Goal: Task Accomplishment & Management: Complete application form

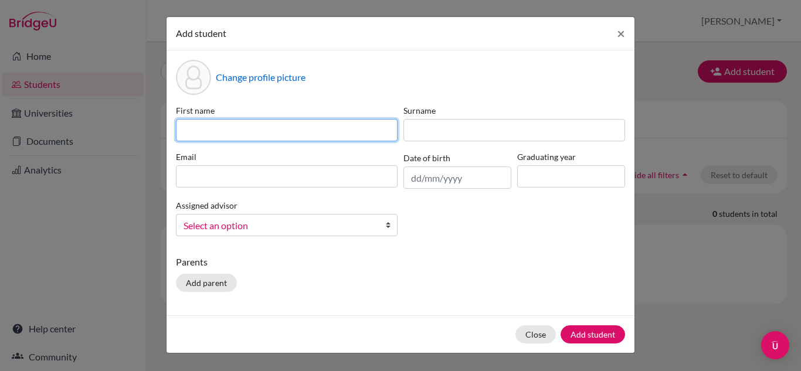
click at [366, 128] on input at bounding box center [287, 130] width 222 height 22
type input "[PERSON_NAME]"
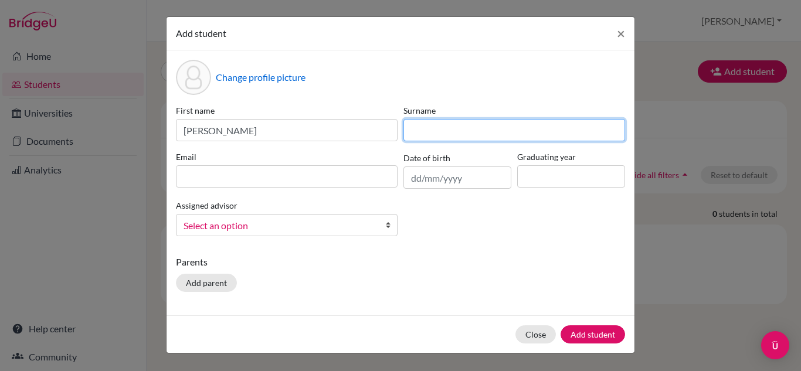
click at [453, 130] on input at bounding box center [514, 130] width 222 height 22
click at [413, 134] on input "guero" at bounding box center [514, 130] width 222 height 22
type input "[PERSON_NAME]"
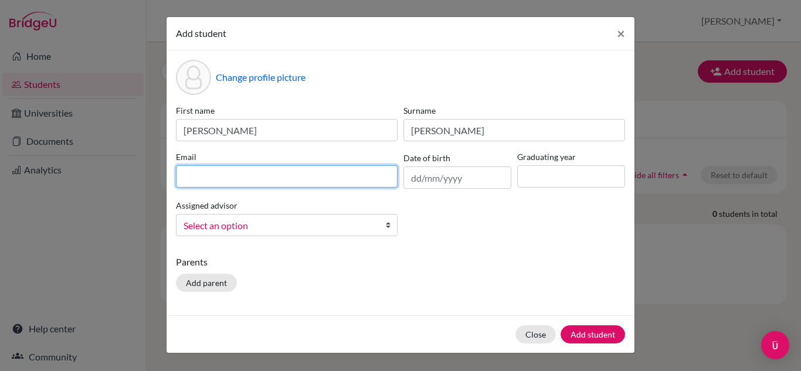
click at [349, 182] on input at bounding box center [287, 176] width 222 height 22
type input "[EMAIL_ADDRESS][PERSON_NAME][DOMAIN_NAME]"
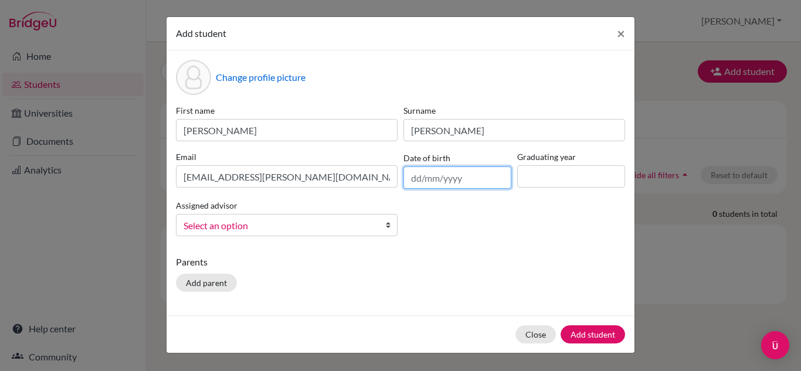
click at [434, 179] on input "text" at bounding box center [457, 177] width 108 height 22
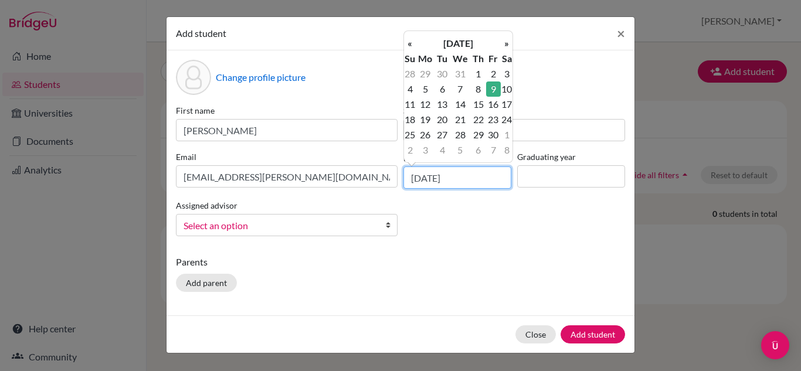
type input "[DATE]"
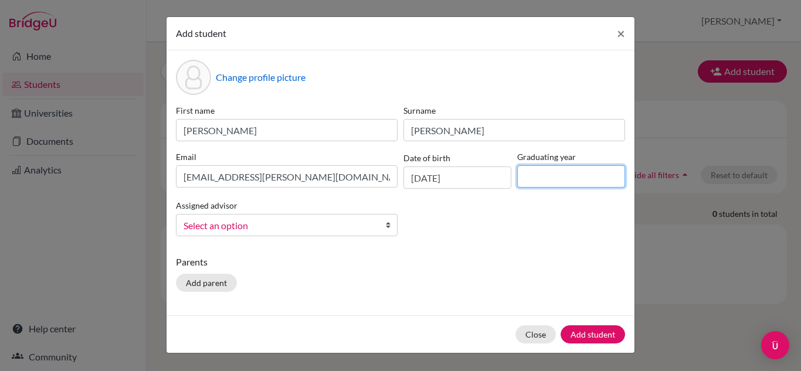
click at [546, 178] on input at bounding box center [571, 176] width 108 height 22
type input "2027"
click at [387, 231] on b at bounding box center [391, 225] width 12 height 21
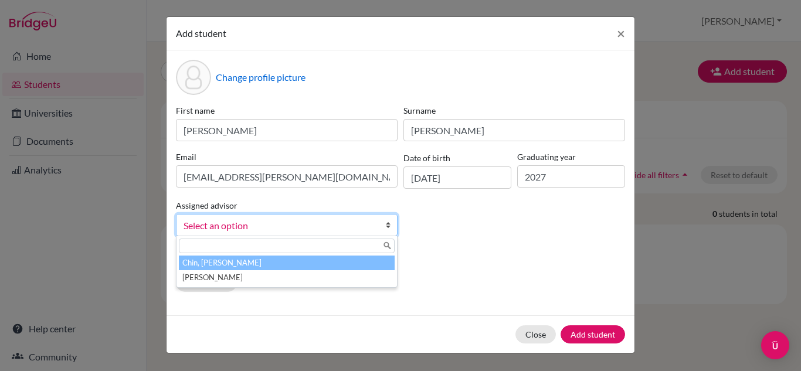
click at [360, 261] on li "Chin, [PERSON_NAME]" at bounding box center [287, 263] width 216 height 15
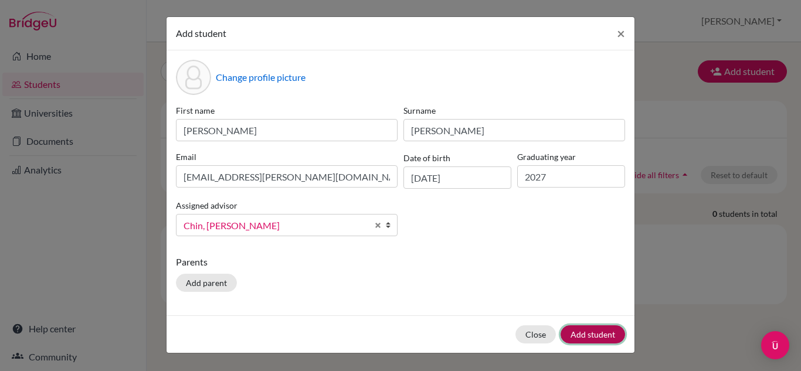
click at [581, 337] on button "Add student" at bounding box center [592, 334] width 64 height 18
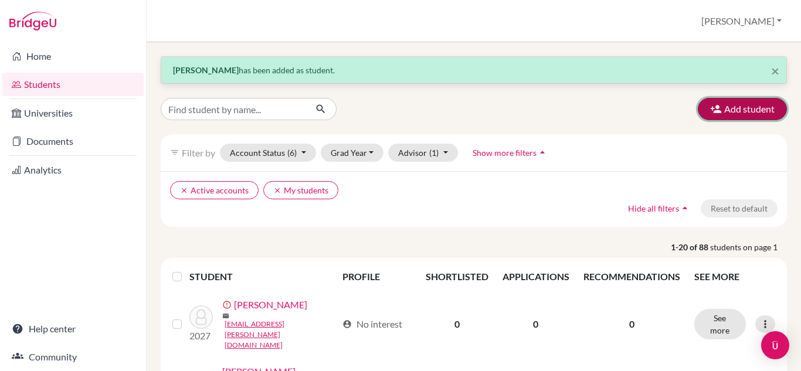
click at [710, 115] on button "Add student" at bounding box center [741, 109] width 89 height 22
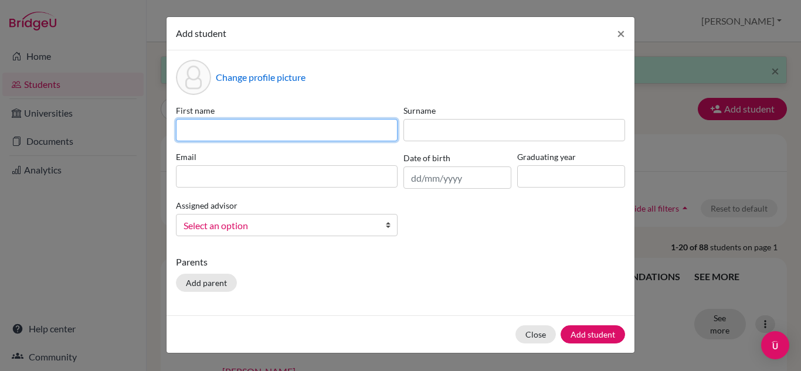
click at [392, 135] on input at bounding box center [287, 130] width 222 height 22
type input "Alex"
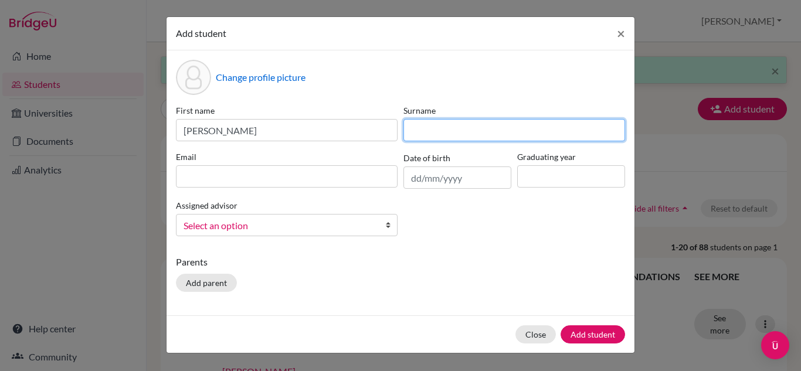
click at [429, 130] on input at bounding box center [514, 130] width 222 height 22
type input "Bohara"
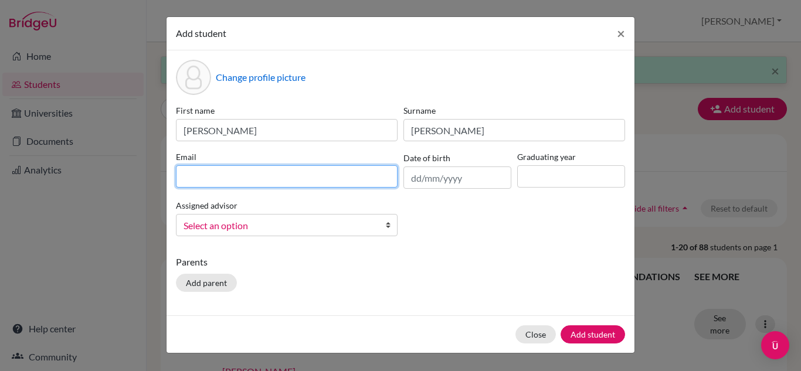
click at [344, 168] on input at bounding box center [287, 176] width 222 height 22
type input "[PERSON_NAME][EMAIL_ADDRESS][PERSON_NAME][DOMAIN_NAME]"
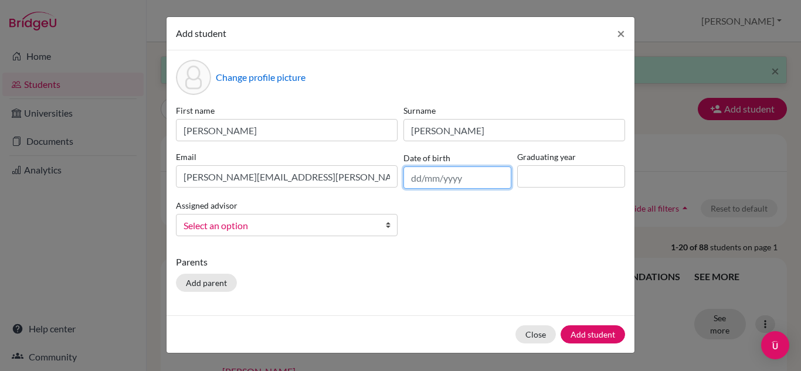
click at [420, 181] on input "text" at bounding box center [457, 177] width 108 height 22
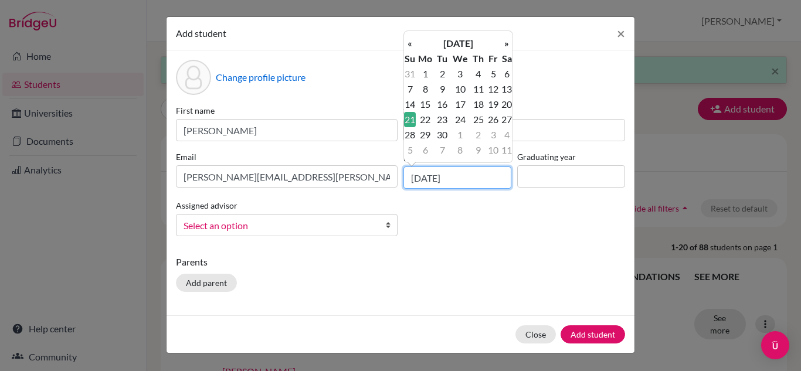
type input "21/06/2009"
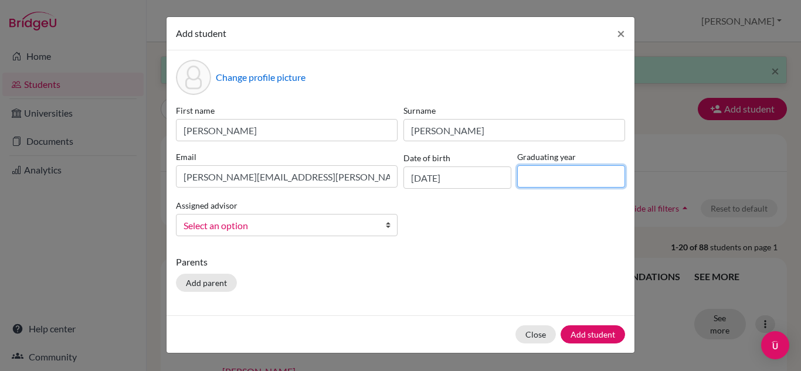
click at [543, 177] on input at bounding box center [571, 176] width 108 height 22
type input "2027"
click at [390, 224] on b at bounding box center [391, 225] width 12 height 21
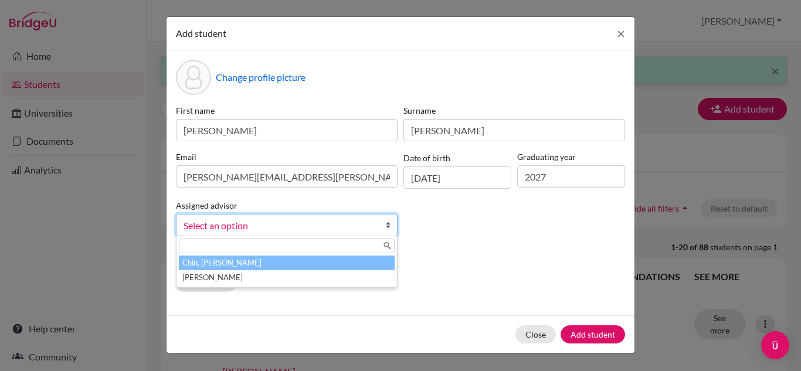
click at [336, 261] on li "Chin, [PERSON_NAME]" at bounding box center [287, 263] width 216 height 15
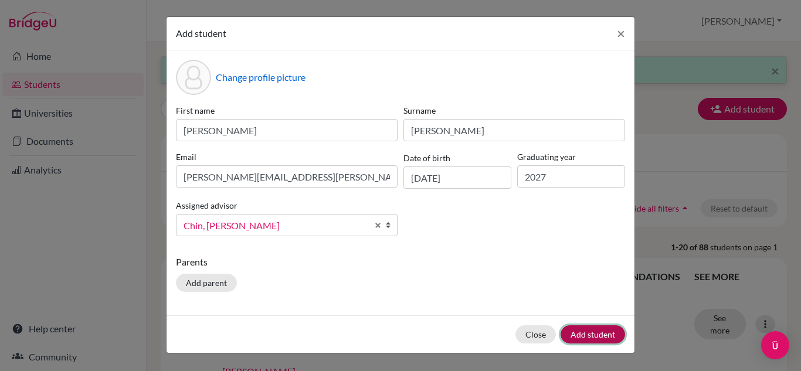
click at [586, 332] on button "Add student" at bounding box center [592, 334] width 64 height 18
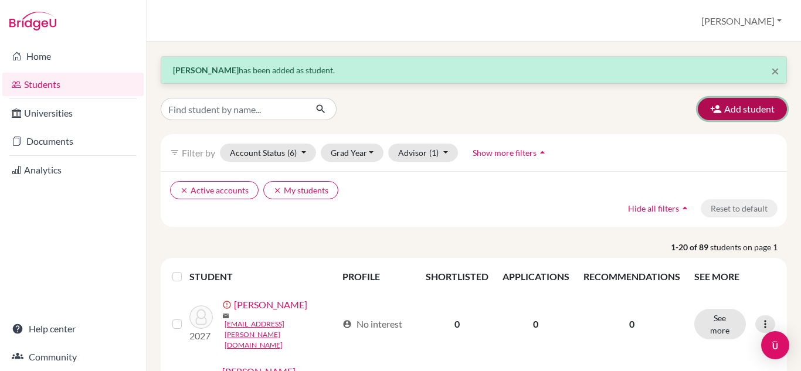
click at [710, 104] on icon "button" at bounding box center [716, 109] width 12 height 12
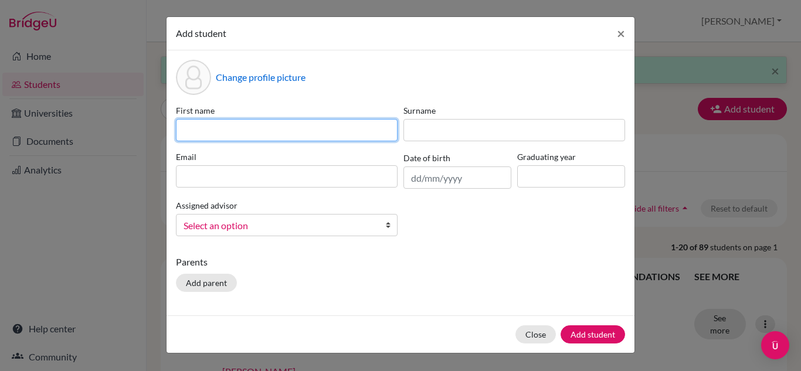
click at [328, 126] on input at bounding box center [287, 130] width 222 height 22
type input "Alyssa"
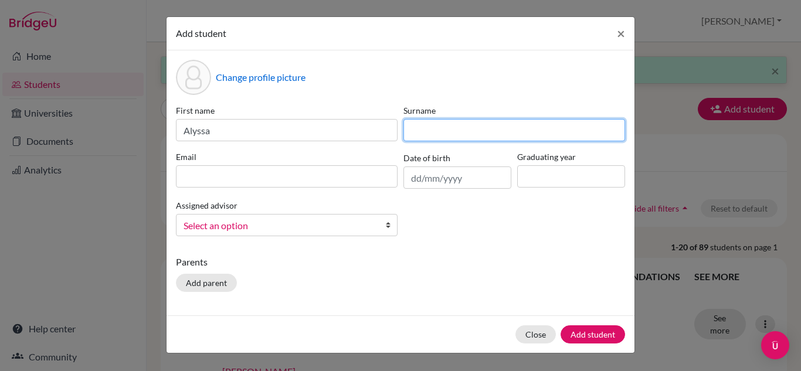
click at [415, 136] on input at bounding box center [514, 130] width 222 height 22
type input "Eccles"
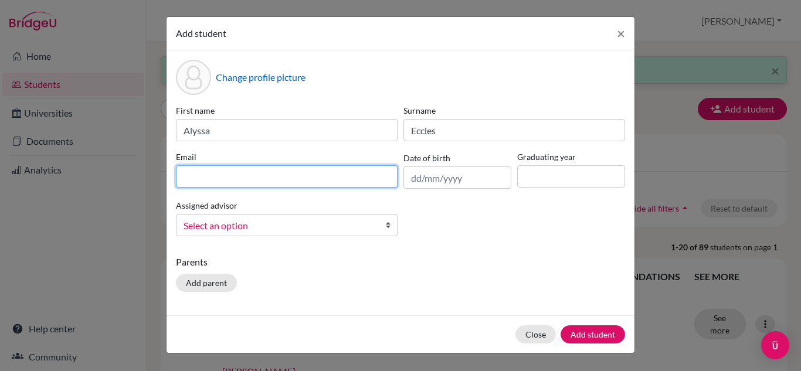
click at [345, 179] on input at bounding box center [287, 176] width 222 height 22
type input "eccles.alyssa@triplecschool.org"
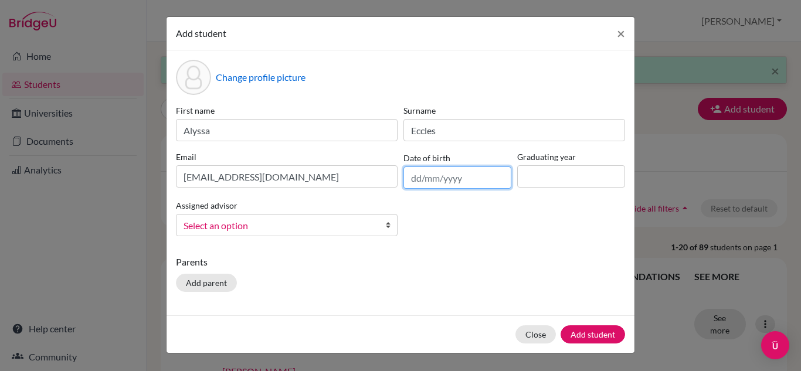
click at [423, 180] on input "text" at bounding box center [457, 177] width 108 height 22
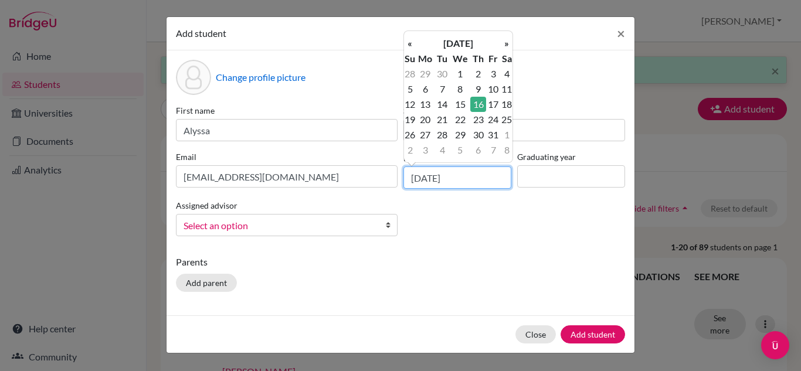
type input "16/10/2008"
click at [535, 182] on input at bounding box center [571, 176] width 108 height 22
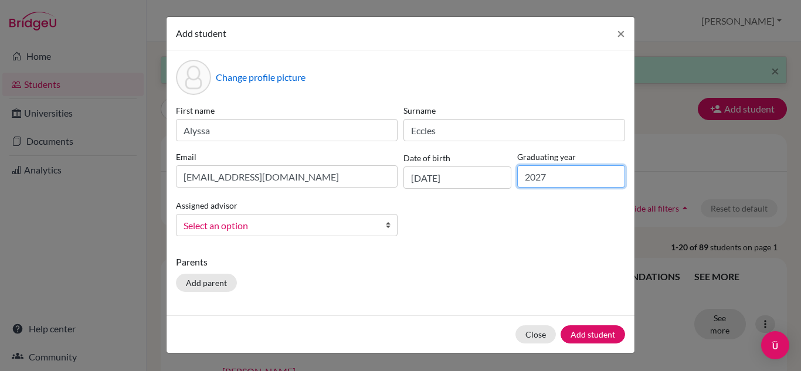
type input "2027"
click at [387, 225] on b at bounding box center [391, 225] width 12 height 21
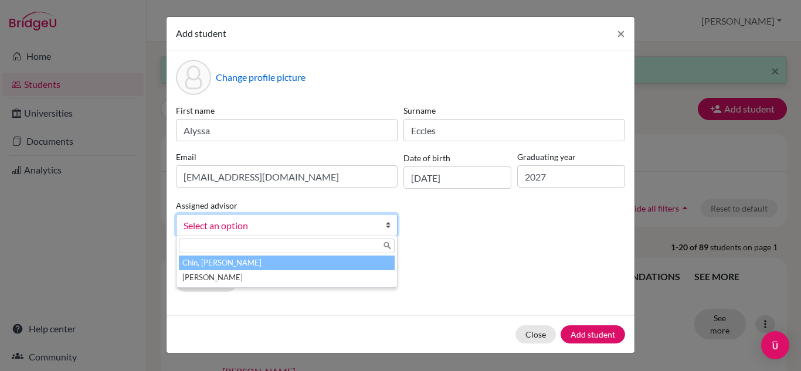
click at [345, 263] on li "Chin, [PERSON_NAME]" at bounding box center [287, 263] width 216 height 15
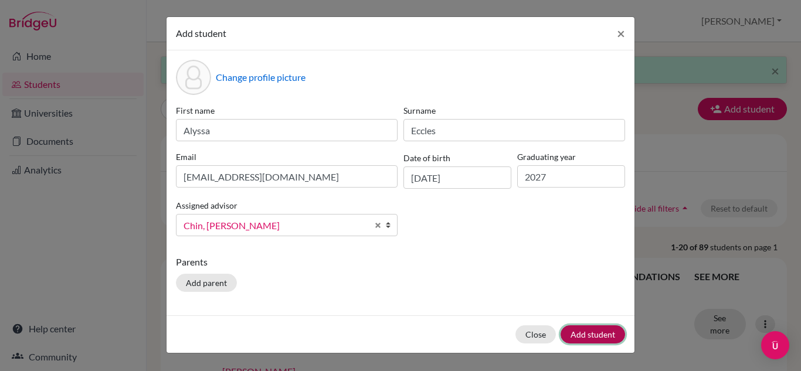
click at [605, 337] on button "Add student" at bounding box center [592, 334] width 64 height 18
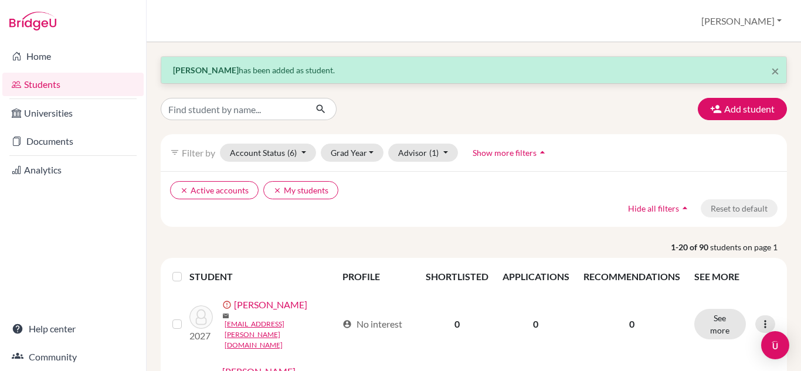
click at [722, 115] on button "Add student" at bounding box center [741, 109] width 89 height 22
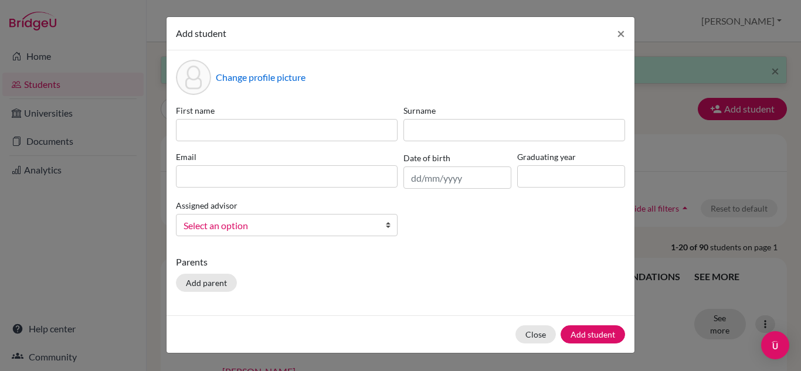
click at [361, 118] on div "First name" at bounding box center [286, 122] width 227 height 37
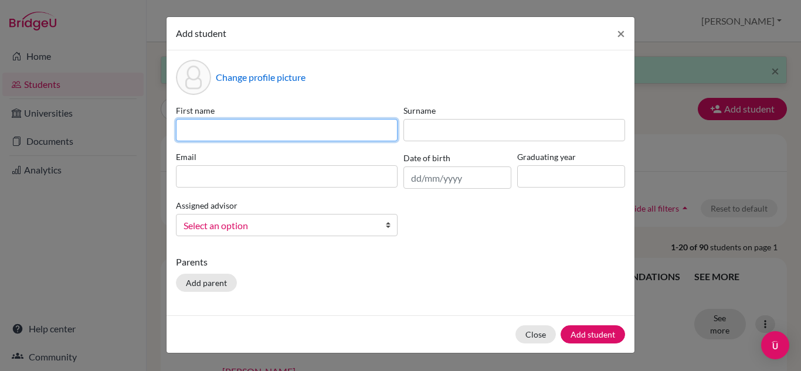
click at [354, 133] on input at bounding box center [287, 130] width 222 height 22
type input "Jelitza"
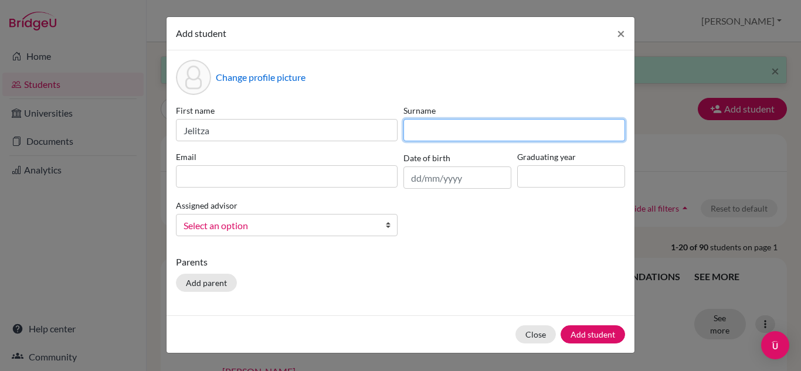
click at [441, 128] on input at bounding box center [514, 130] width 222 height 22
type input "Ebanks"
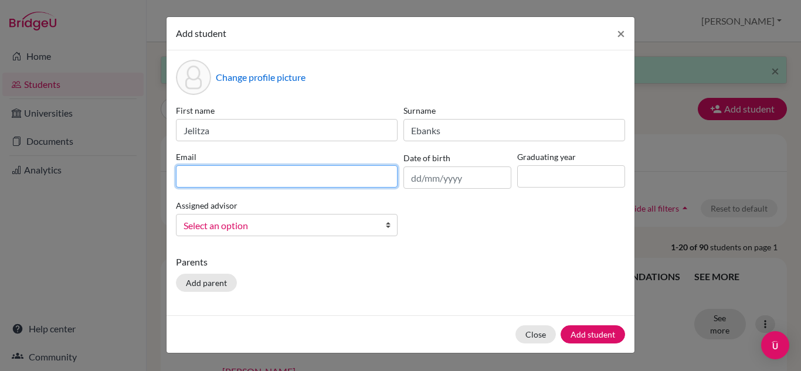
click at [387, 170] on input at bounding box center [287, 176] width 222 height 22
type input "enak"
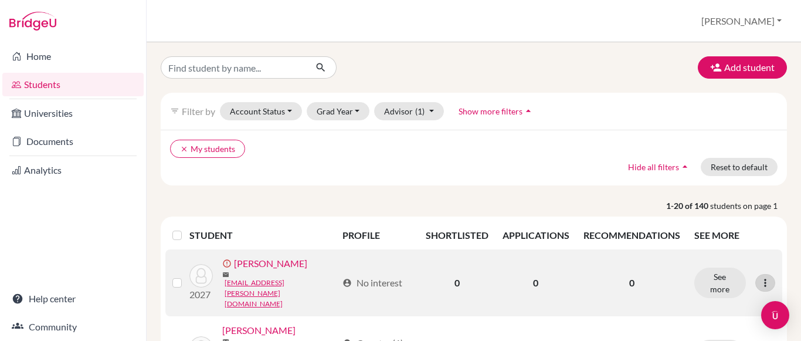
click at [759, 278] on icon at bounding box center [765, 283] width 12 height 12
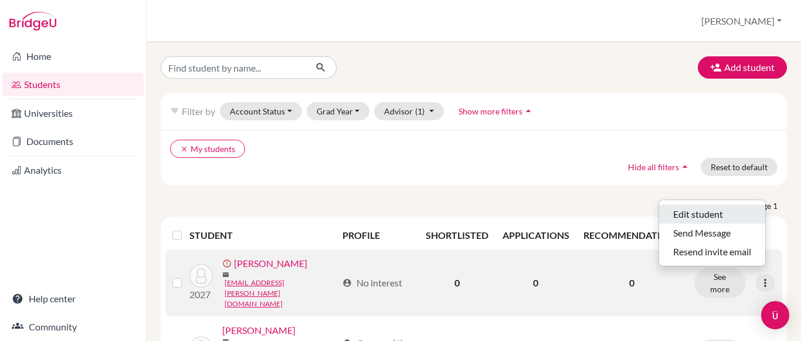
click at [712, 216] on button "Edit student" at bounding box center [712, 214] width 106 height 19
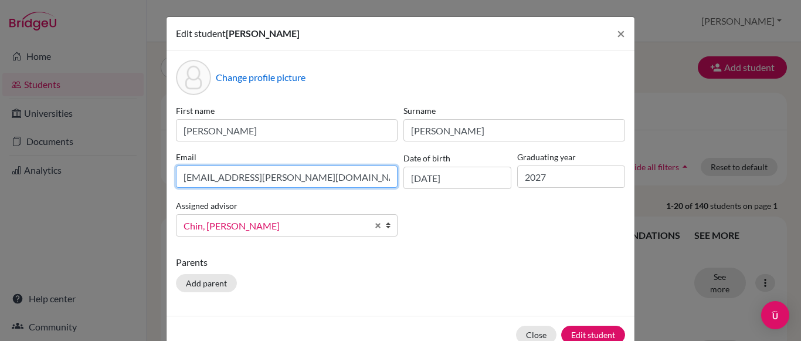
click at [200, 178] on input "[EMAIL_ADDRESS][PERSON_NAME][DOMAIN_NAME]" at bounding box center [287, 176] width 222 height 22
type input "[PERSON_NAME][EMAIL_ADDRESS][PERSON_NAME][DOMAIN_NAME]"
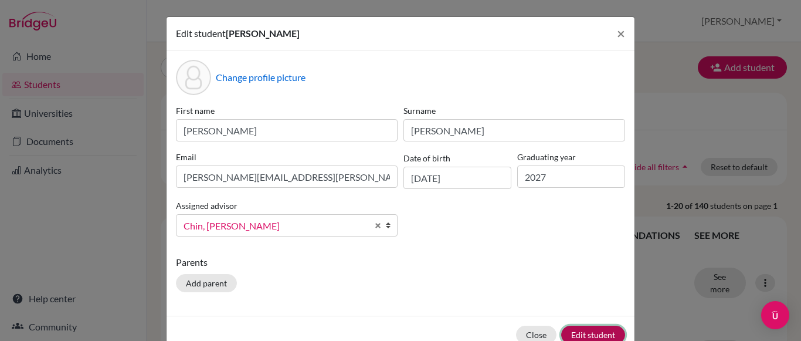
click at [568, 334] on button "Edit student" at bounding box center [593, 334] width 64 height 18
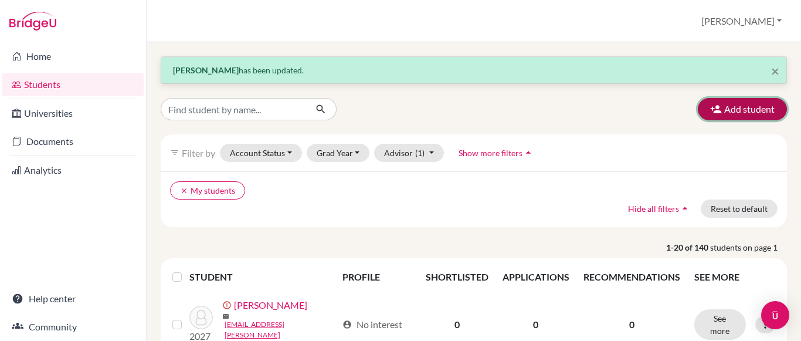
click at [738, 101] on button "Add student" at bounding box center [741, 109] width 89 height 22
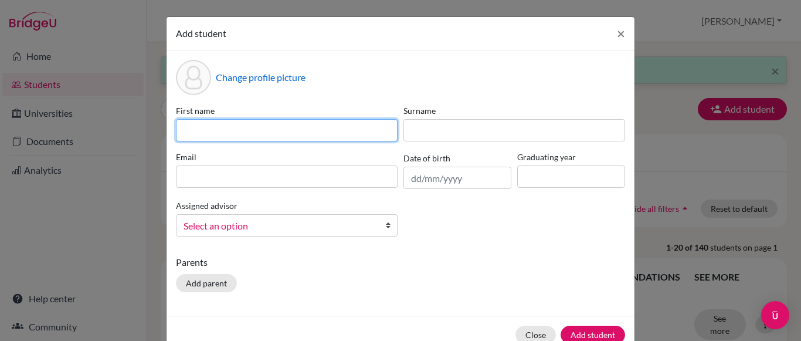
click at [360, 129] on input at bounding box center [287, 130] width 222 height 22
type input "Jelitza"
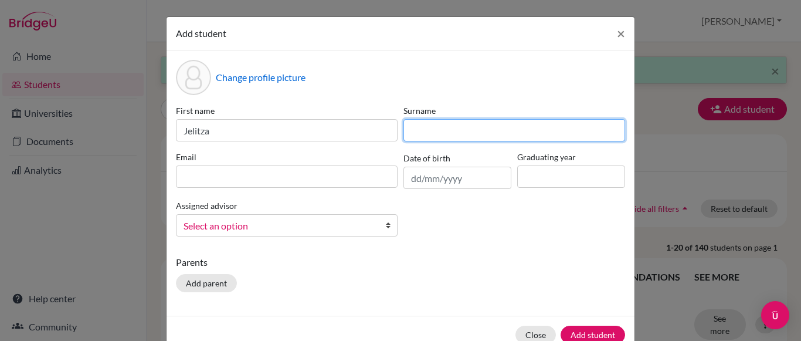
click at [427, 129] on input at bounding box center [514, 130] width 222 height 22
type input "Ebanks"
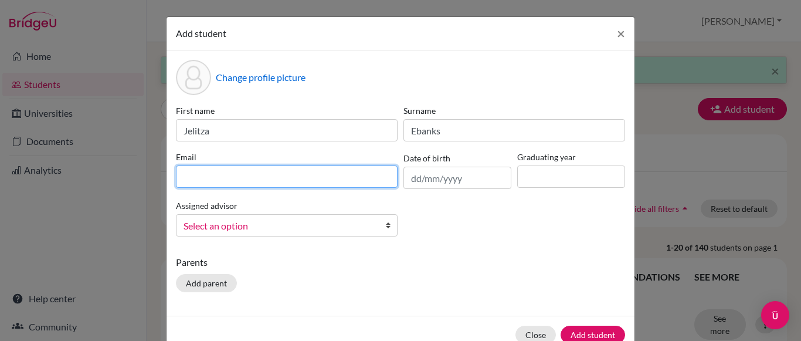
click at [379, 176] on input at bounding box center [287, 176] width 222 height 22
type input "[EMAIL_ADDRESS][DOMAIN_NAME]"
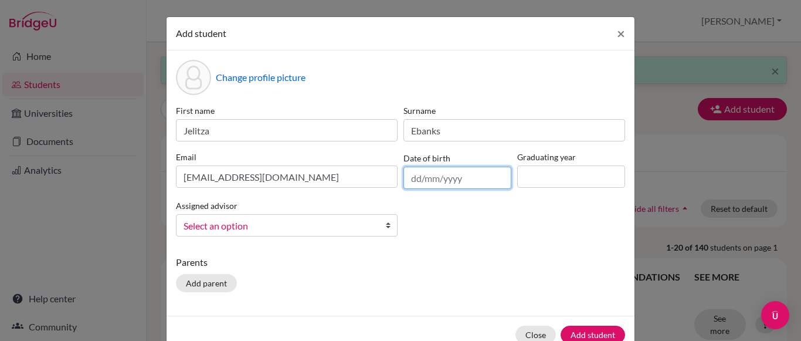
click at [413, 181] on input "text" at bounding box center [457, 177] width 108 height 22
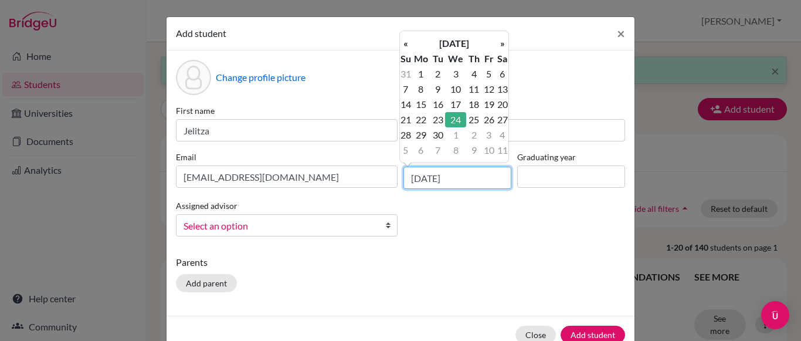
type input "[DATE]"
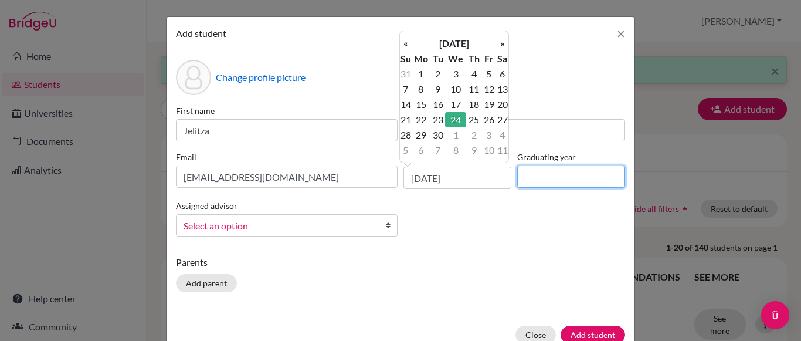
click at [549, 183] on input at bounding box center [571, 176] width 108 height 22
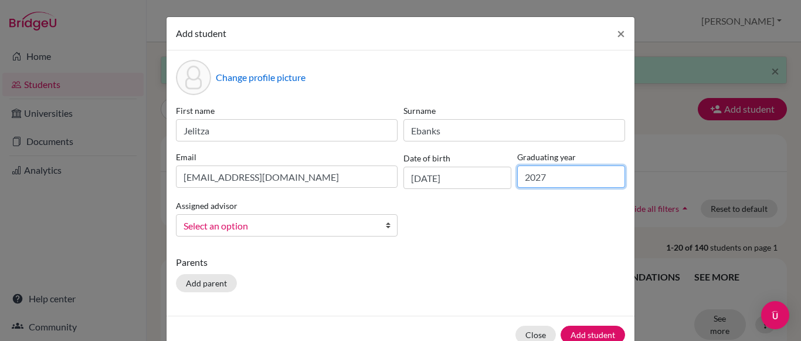
type input "2027"
click at [376, 220] on link "Select an option" at bounding box center [287, 225] width 222 height 22
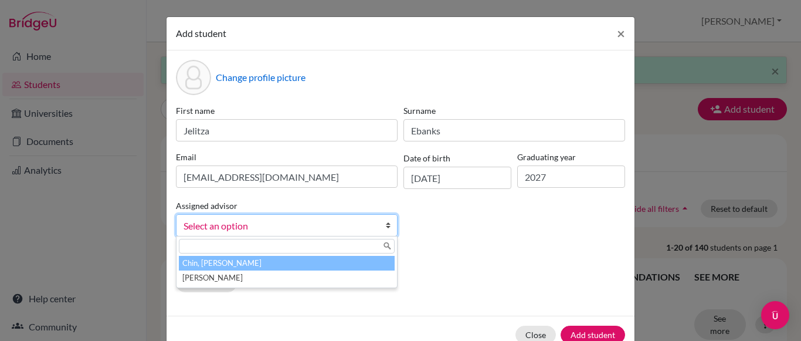
click at [342, 258] on li "Chin, [PERSON_NAME]" at bounding box center [287, 263] width 216 height 15
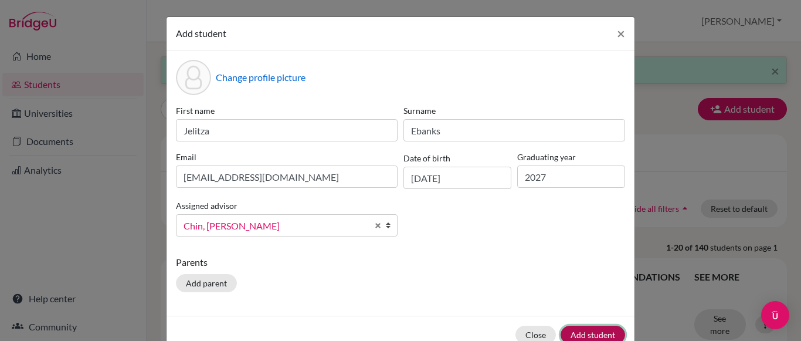
click at [574, 328] on button "Add student" at bounding box center [592, 334] width 64 height 18
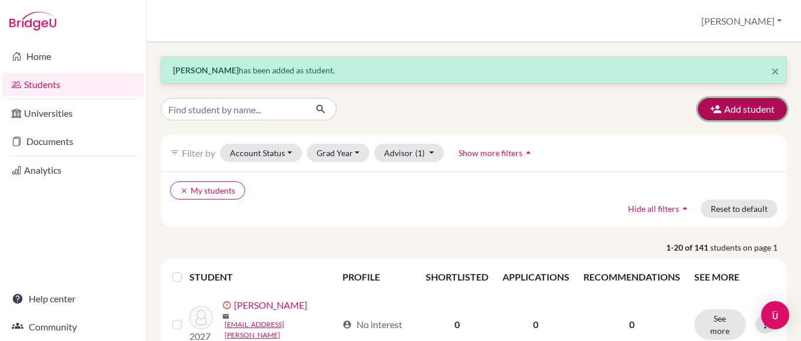
click at [749, 120] on button "Add student" at bounding box center [741, 109] width 89 height 22
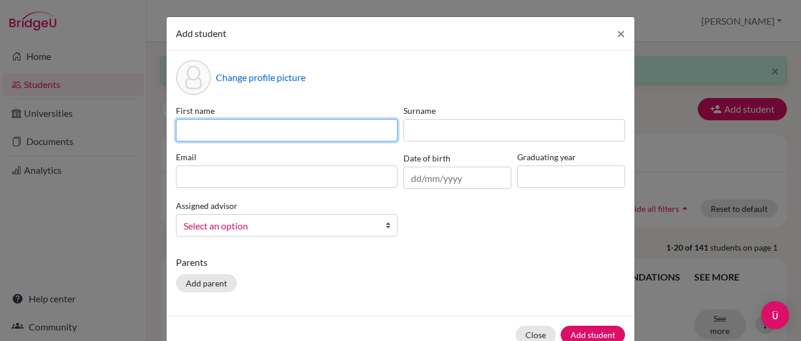
click at [367, 134] on input at bounding box center [287, 130] width 222 height 22
type input "[PERSON_NAME]"
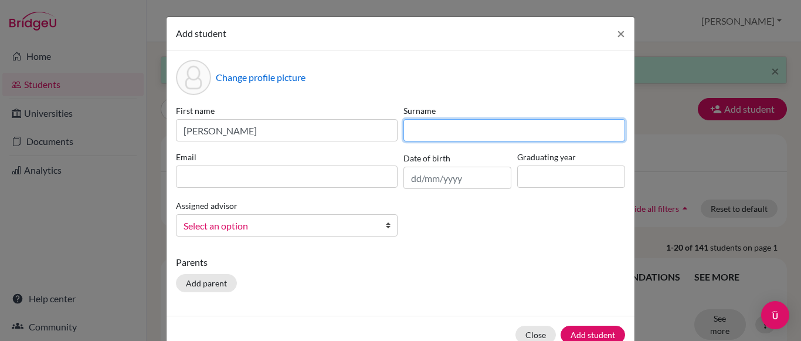
click at [459, 132] on input at bounding box center [514, 130] width 222 height 22
type input "[PERSON_NAME]"
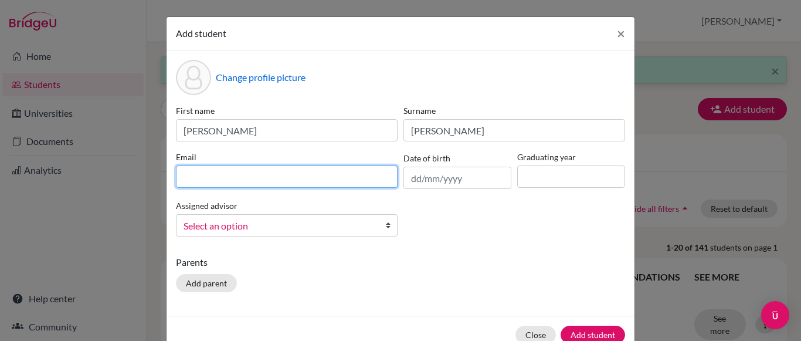
click at [367, 177] on input at bounding box center [287, 176] width 222 height 22
type input "[PERSON_NAME][EMAIL_ADDRESS][PERSON_NAME][DOMAIN_NAME]"
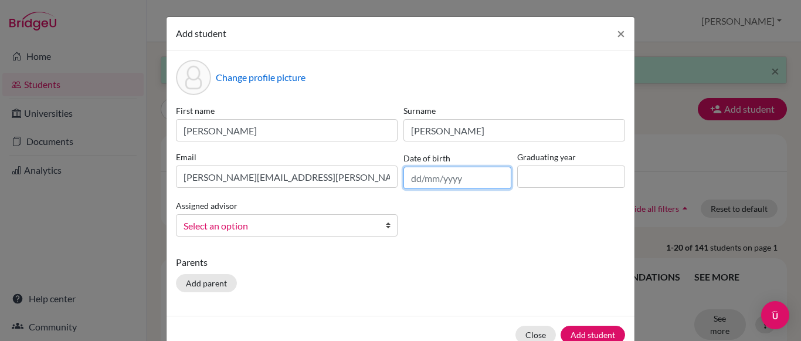
click at [410, 178] on input "text" at bounding box center [457, 177] width 108 height 22
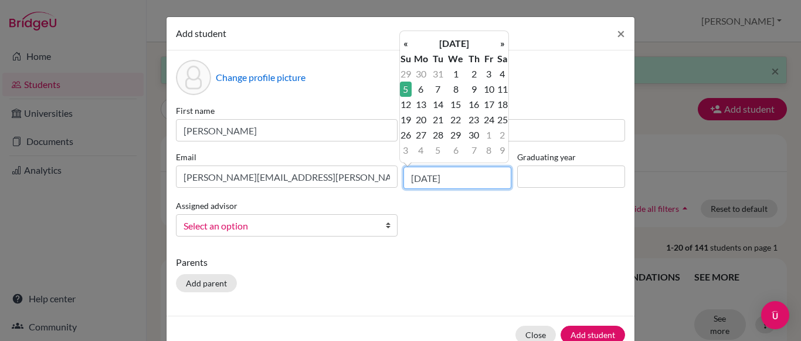
type input "[DATE]"
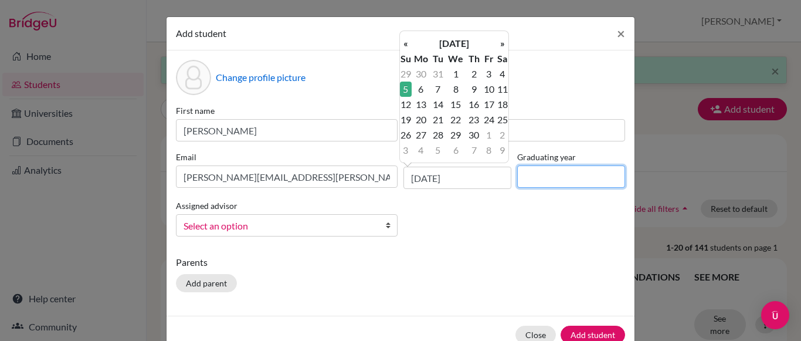
click at [522, 177] on input at bounding box center [571, 176] width 108 height 22
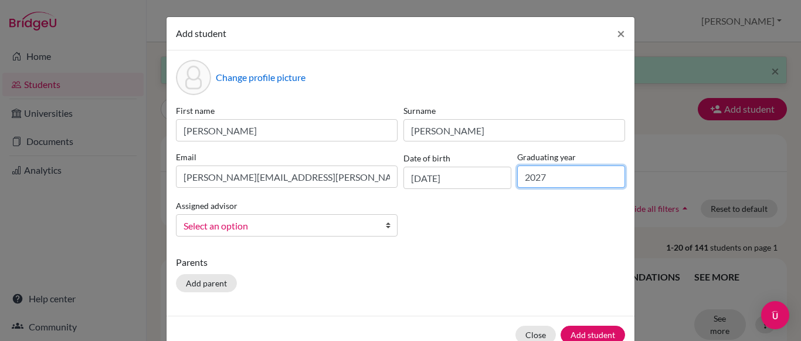
type input "2027"
click at [385, 226] on b at bounding box center [391, 225] width 12 height 21
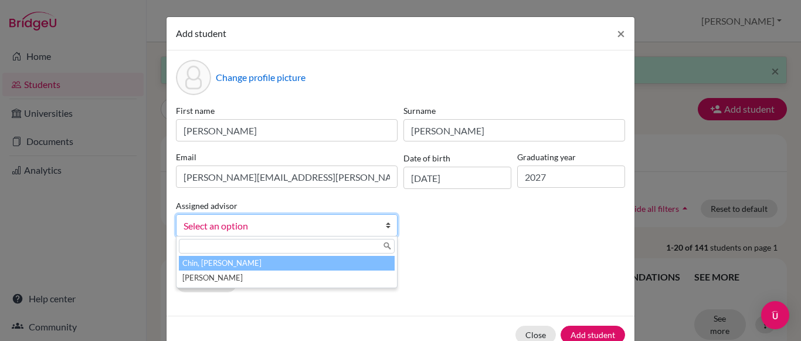
click at [309, 266] on li "Chin, [PERSON_NAME]" at bounding box center [287, 263] width 216 height 15
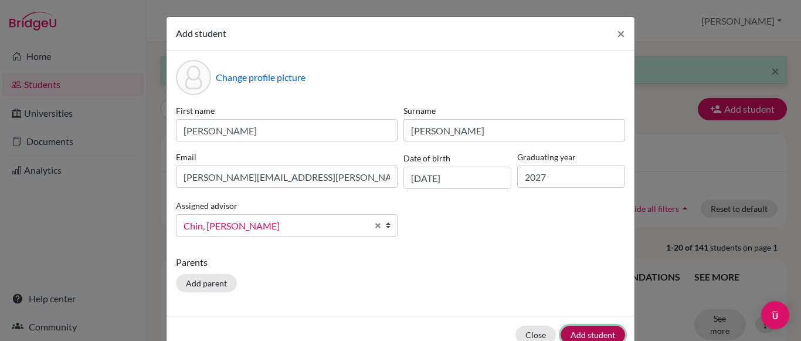
click at [587, 333] on button "Add student" at bounding box center [592, 334] width 64 height 18
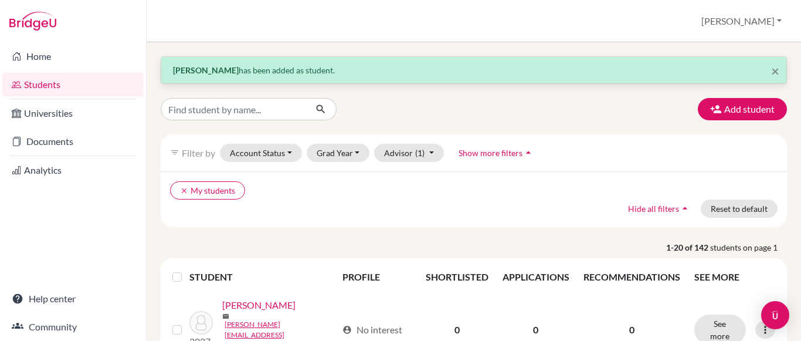
click at [713, 113] on icon "button" at bounding box center [716, 109] width 12 height 12
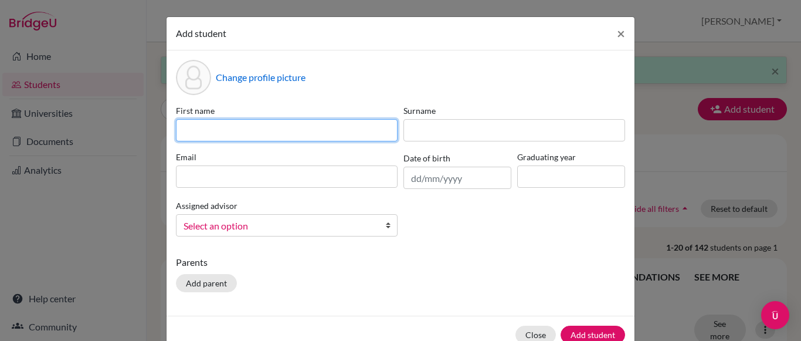
click at [365, 126] on input at bounding box center [287, 130] width 222 height 22
type input "[PERSON_NAME]"
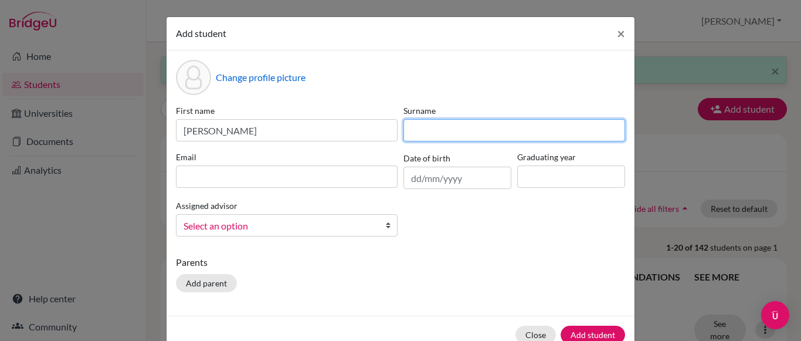
click at [418, 133] on input at bounding box center [514, 130] width 222 height 22
type input "Romana"
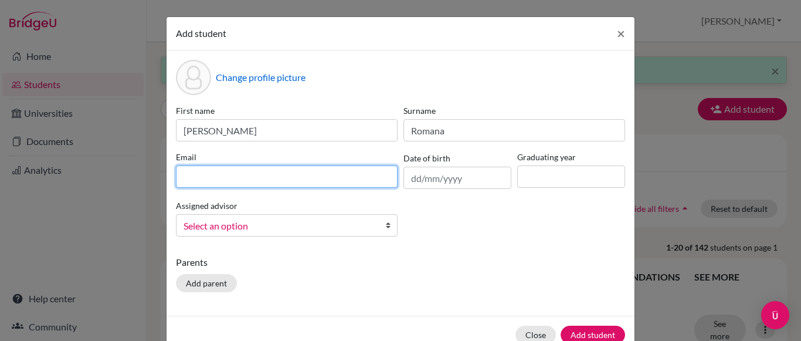
click at [343, 178] on input at bounding box center [287, 176] width 222 height 22
type input "[EMAIL_ADDRESS][DOMAIN_NAME]"
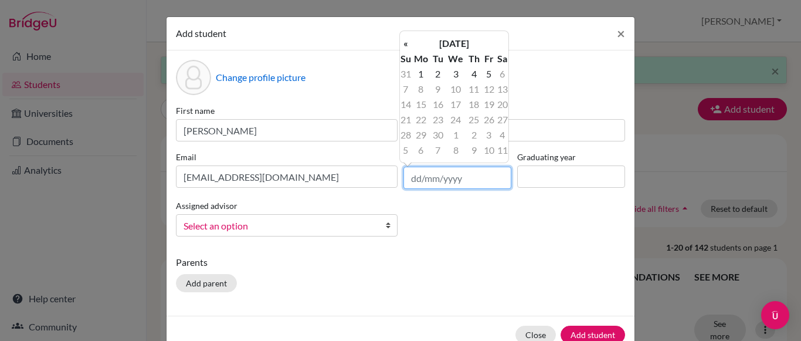
click at [411, 180] on input "text" at bounding box center [457, 177] width 108 height 22
type input "[DATE]"
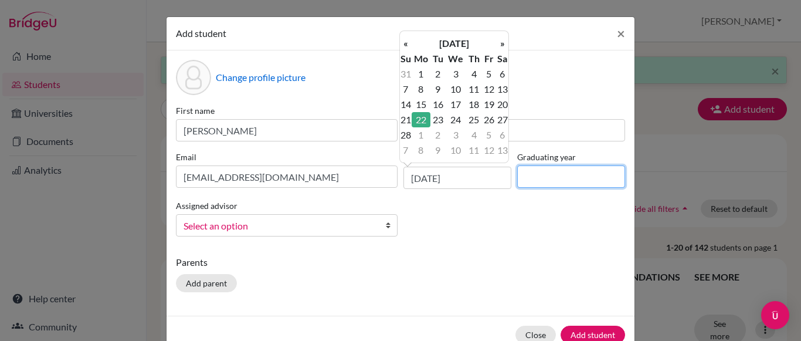
click at [556, 175] on input at bounding box center [571, 176] width 108 height 22
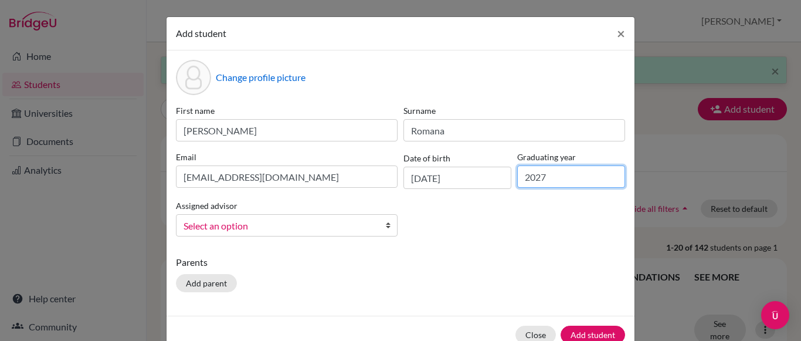
type input "2027"
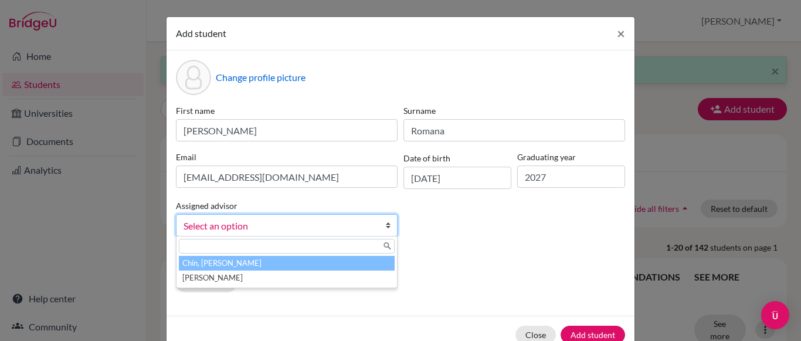
click at [385, 228] on b at bounding box center [391, 225] width 12 height 21
click at [356, 264] on li "Chin, [PERSON_NAME]" at bounding box center [287, 263] width 216 height 15
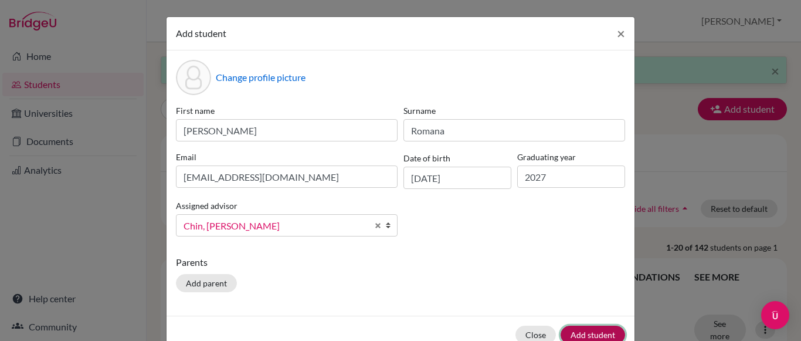
click at [583, 332] on button "Add student" at bounding box center [592, 334] width 64 height 18
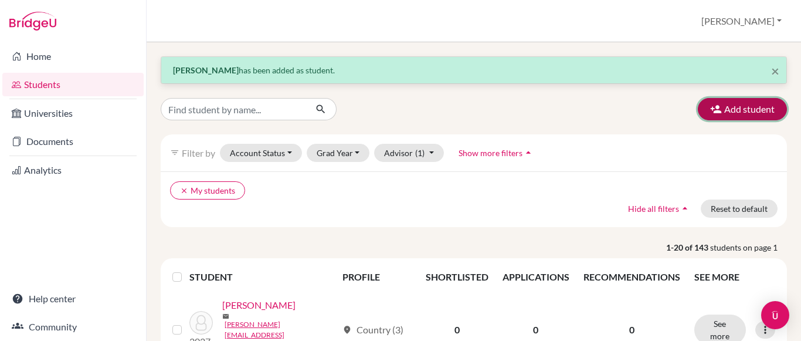
click at [735, 118] on button "Add student" at bounding box center [741, 109] width 89 height 22
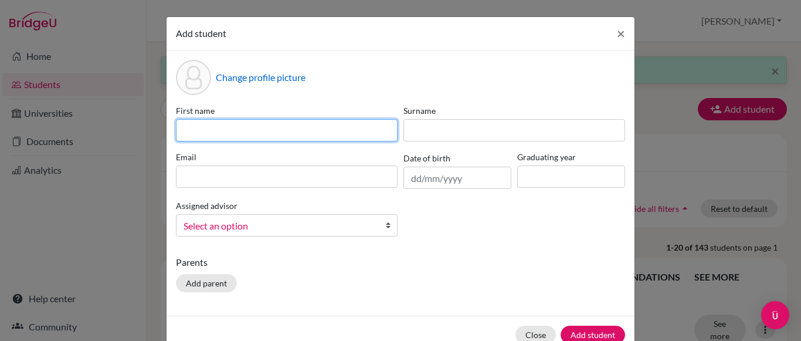
click at [325, 132] on input at bounding box center [287, 130] width 222 height 22
type input "Zanai"
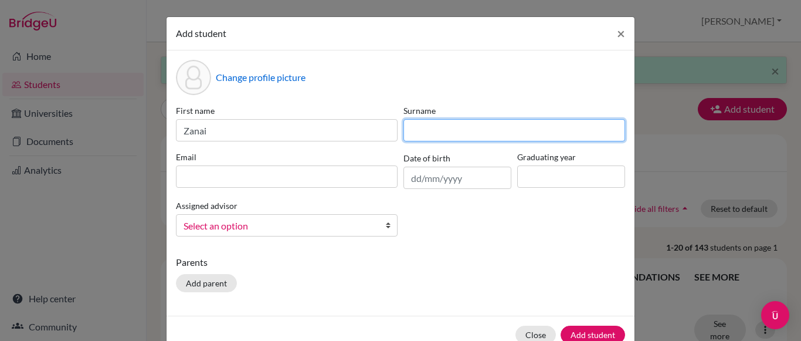
click at [454, 127] on input at bounding box center [514, 130] width 222 height 22
type input "[PERSON_NAME]"
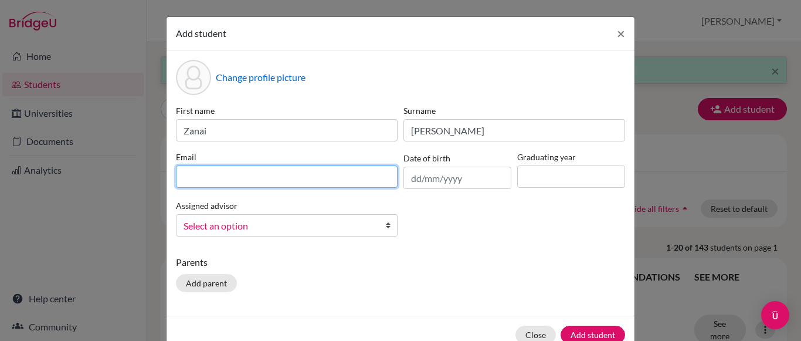
click at [372, 173] on input at bounding box center [287, 176] width 222 height 22
type input "[PERSON_NAME][EMAIL_ADDRESS][PERSON_NAME][DOMAIN_NAME]"
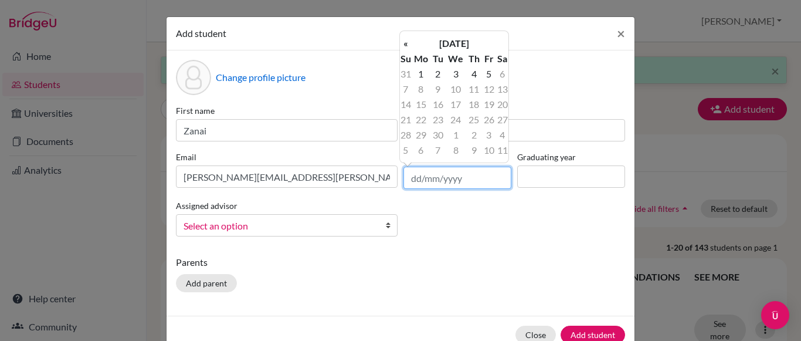
click at [407, 182] on input "text" at bounding box center [457, 177] width 108 height 22
type input "[DATE]"
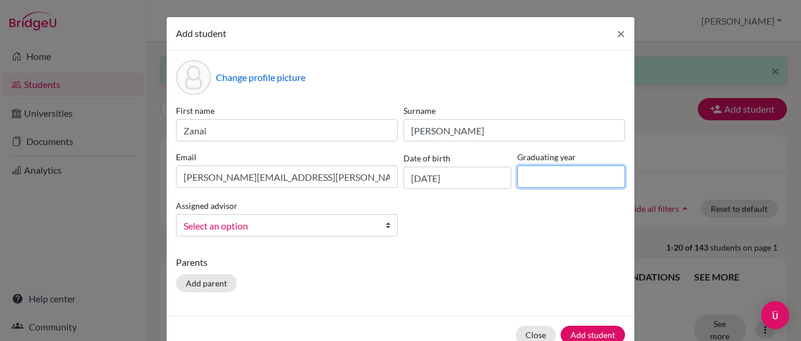
click at [543, 185] on input at bounding box center [571, 176] width 108 height 22
type input "2027"
click at [385, 224] on b at bounding box center [391, 225] width 12 height 21
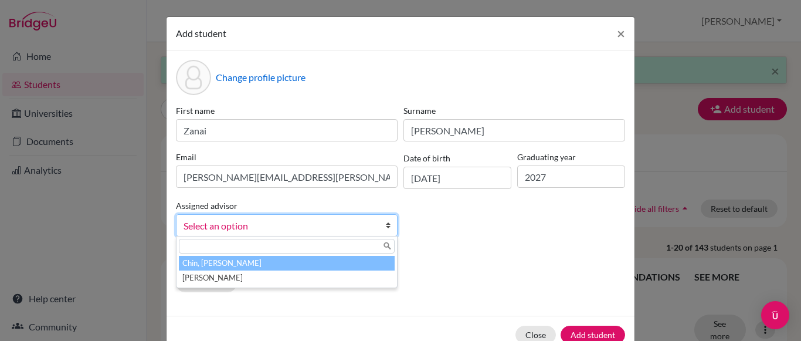
click at [352, 263] on li "Chin, [PERSON_NAME]" at bounding box center [287, 263] width 216 height 15
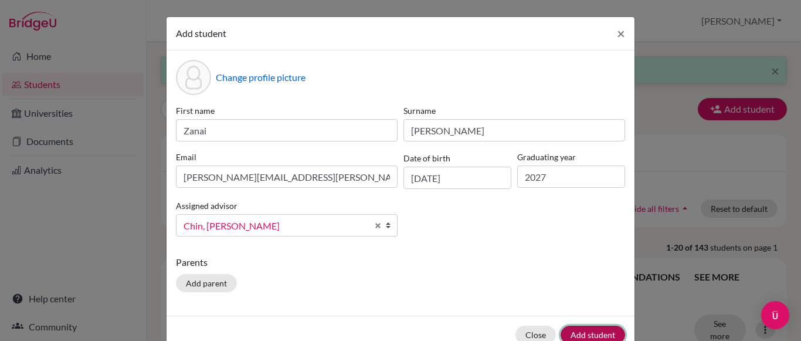
click at [578, 335] on button "Add student" at bounding box center [592, 334] width 64 height 18
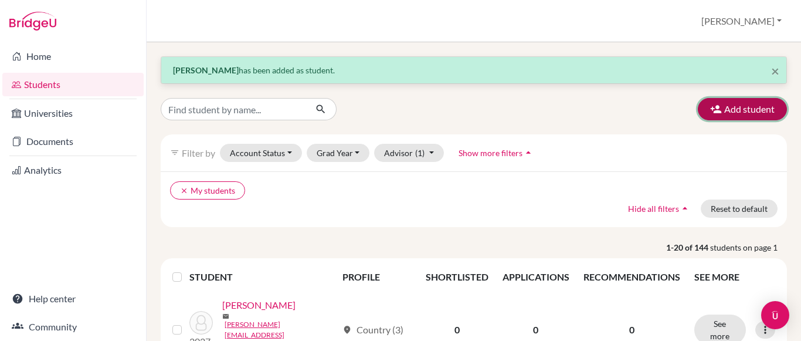
click at [756, 108] on button "Add student" at bounding box center [741, 109] width 89 height 22
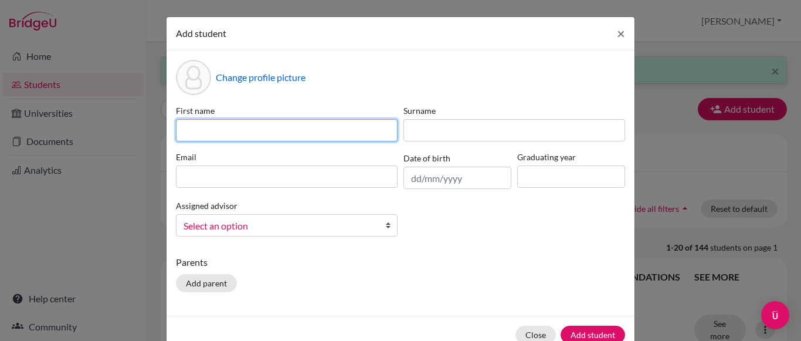
click at [352, 132] on input at bounding box center [287, 130] width 222 height 22
type input "Daniella"
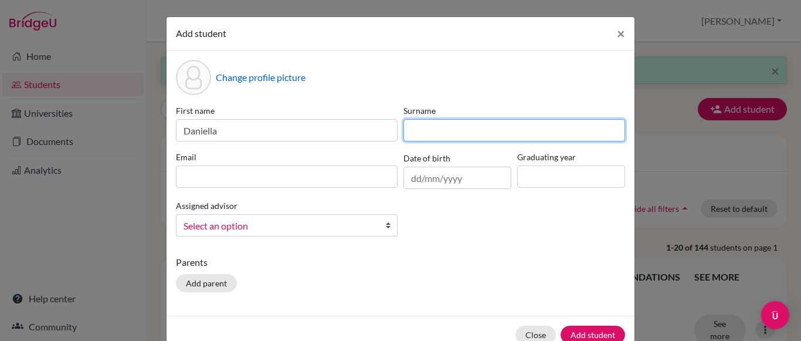
click at [433, 130] on input at bounding box center [514, 130] width 222 height 22
type input "[PERSON_NAME]"
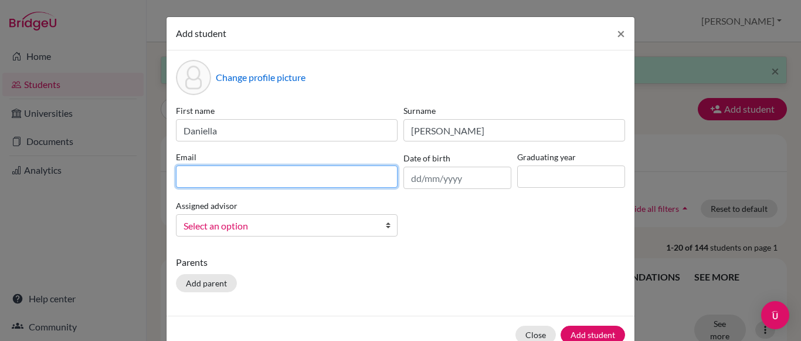
click at [362, 177] on input at bounding box center [287, 176] width 222 height 22
type input "[PERSON_NAME][EMAIL_ADDRESS][PERSON_NAME][DOMAIN_NAME]"
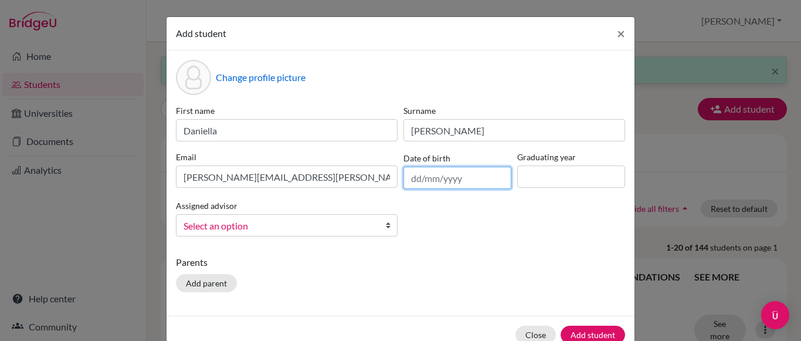
click at [419, 180] on input "text" at bounding box center [457, 177] width 108 height 22
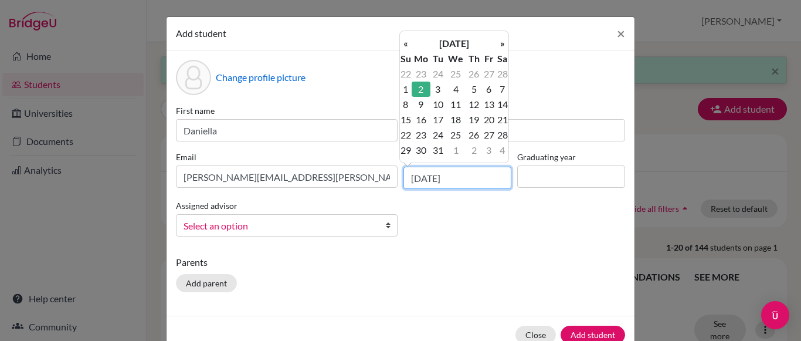
type input "[DATE]"
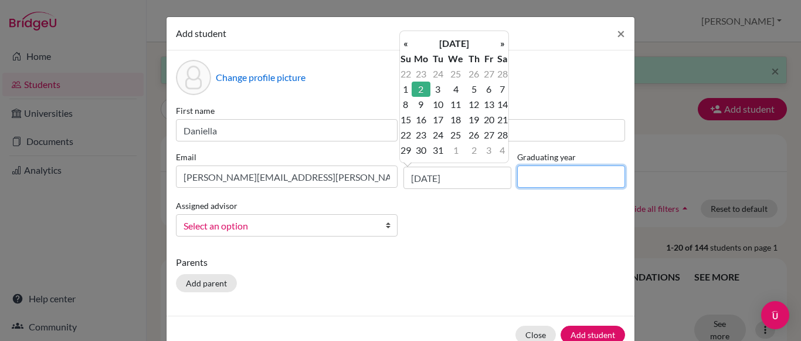
click at [529, 182] on input at bounding box center [571, 176] width 108 height 22
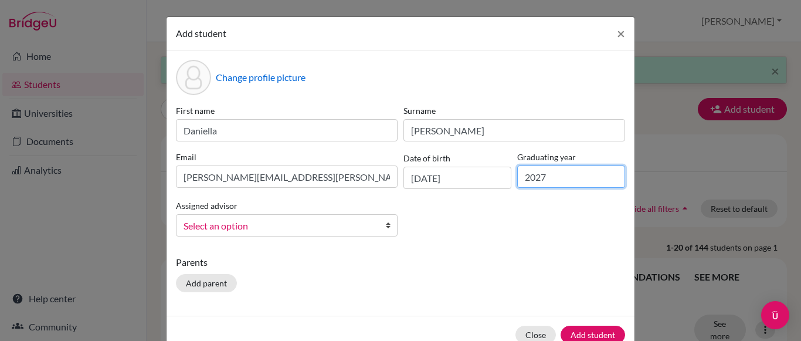
type input "2027"
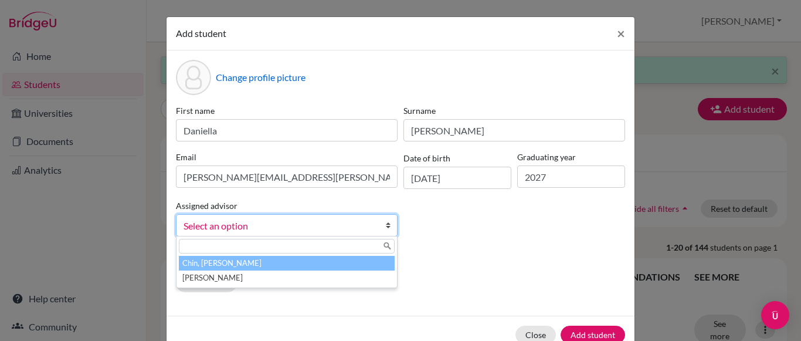
click at [378, 227] on link "Select an option" at bounding box center [287, 225] width 222 height 22
click at [346, 260] on li "Chin, [PERSON_NAME]" at bounding box center [287, 263] width 216 height 15
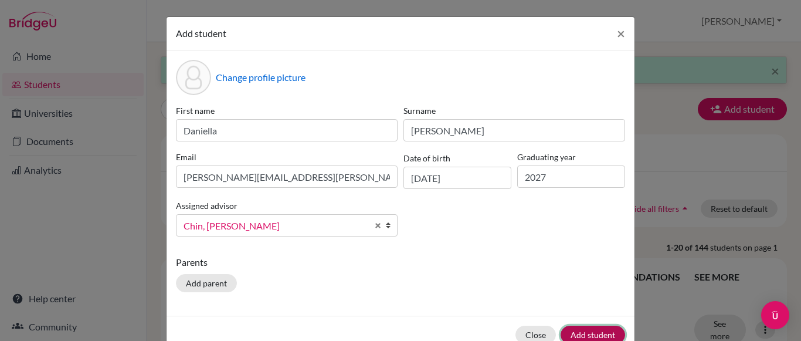
click at [581, 331] on button "Add student" at bounding box center [592, 334] width 64 height 18
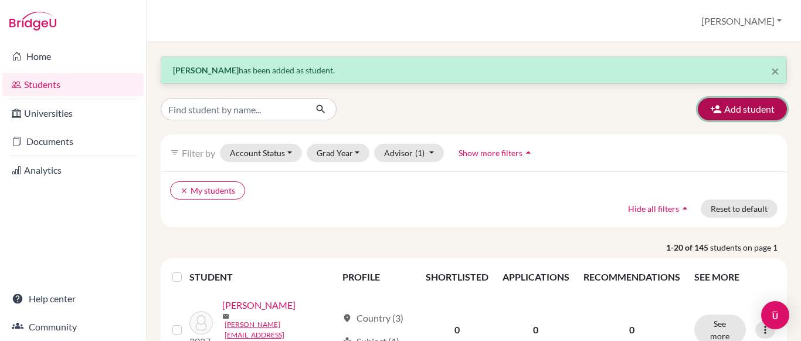
click at [704, 101] on button "Add student" at bounding box center [741, 109] width 89 height 22
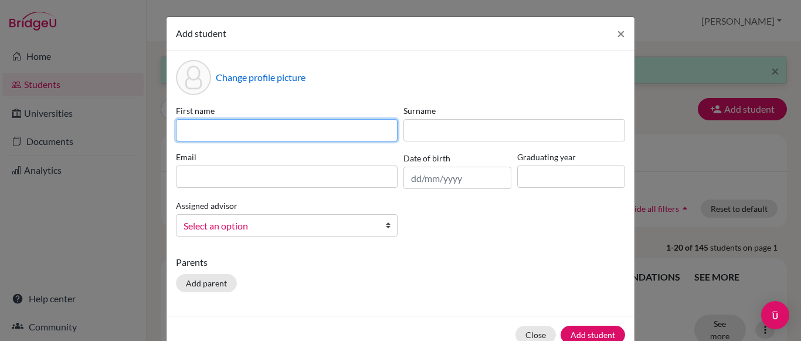
click at [294, 122] on input at bounding box center [287, 130] width 222 height 22
type input "Caleb"
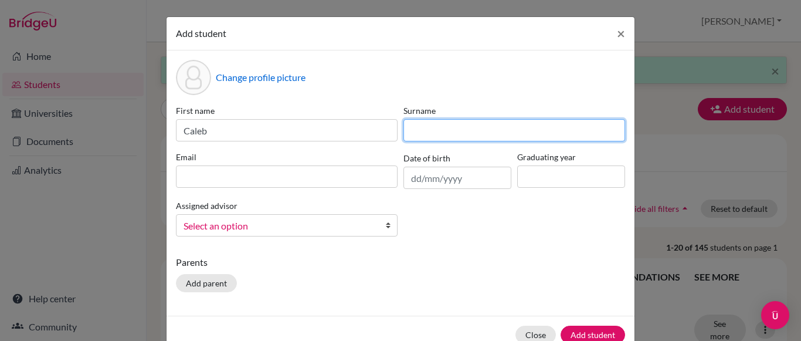
click at [427, 133] on input at bounding box center [514, 130] width 222 height 22
type input "[PERSON_NAME]"
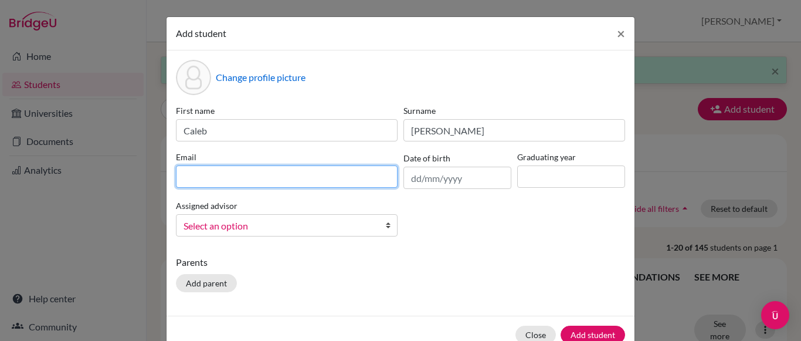
click at [377, 177] on input at bounding box center [287, 176] width 222 height 22
type input "[PERSON_NAME][EMAIL_ADDRESS][PERSON_NAME][DOMAIN_NAME]"
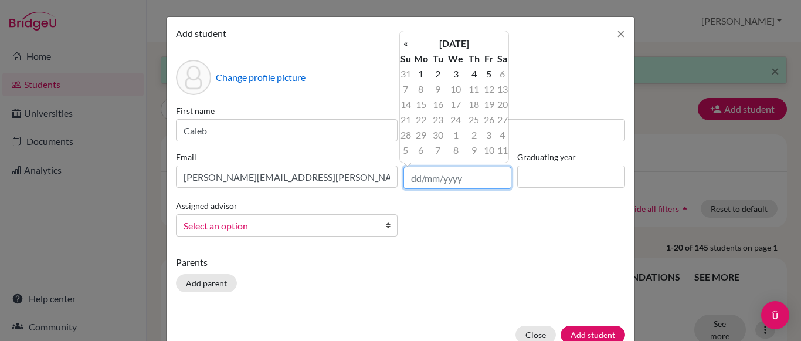
click at [410, 178] on input "text" at bounding box center [457, 177] width 108 height 22
type input "[DATE]"
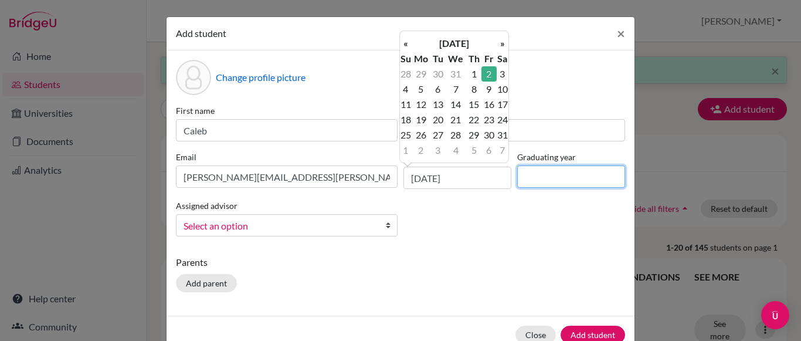
click at [537, 175] on input at bounding box center [571, 176] width 108 height 22
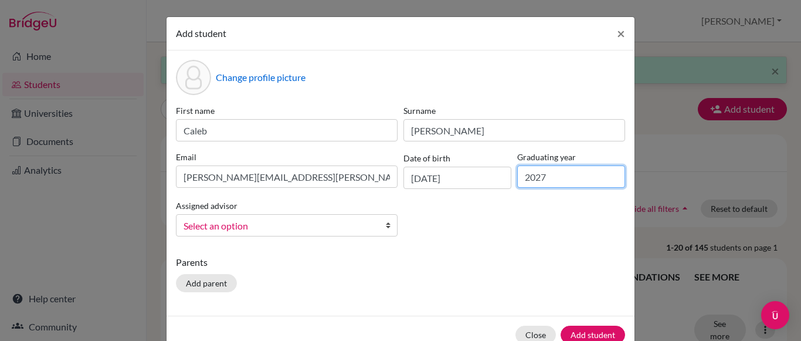
type input "2027"
click at [389, 223] on b at bounding box center [391, 225] width 12 height 21
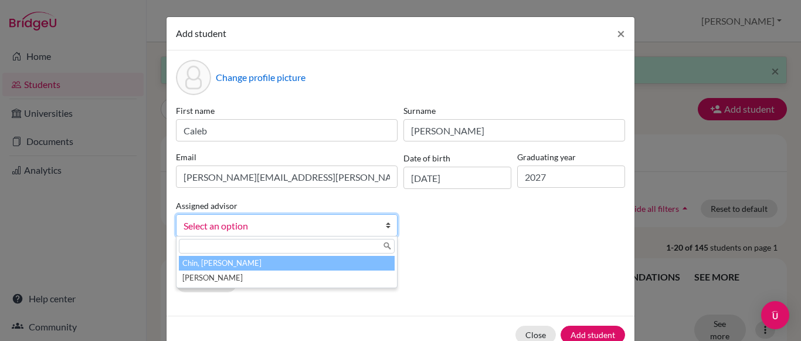
click at [353, 263] on li "Chin, [PERSON_NAME]" at bounding box center [287, 263] width 216 height 15
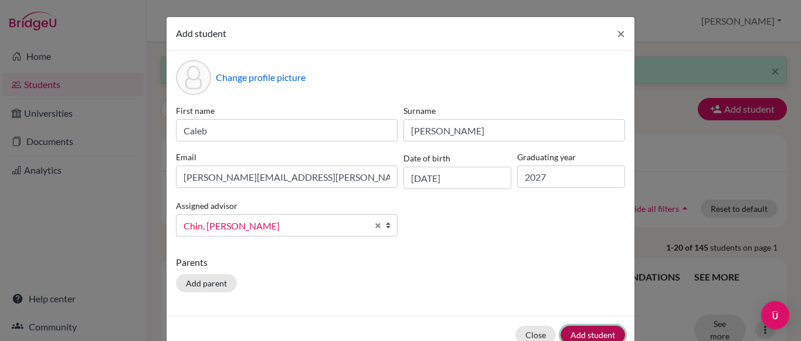
click at [590, 332] on button "Add student" at bounding box center [592, 334] width 64 height 18
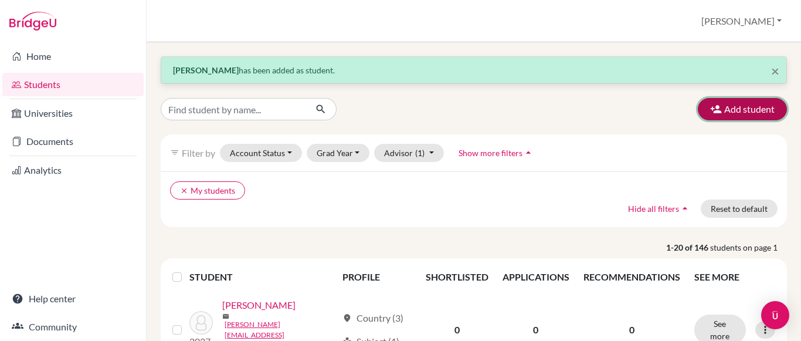
click at [736, 115] on button "Add student" at bounding box center [741, 109] width 89 height 22
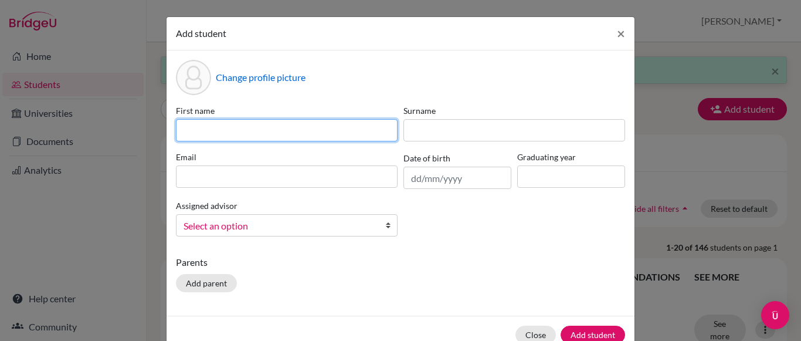
click at [339, 138] on input at bounding box center [287, 130] width 222 height 22
type input "Larianny"
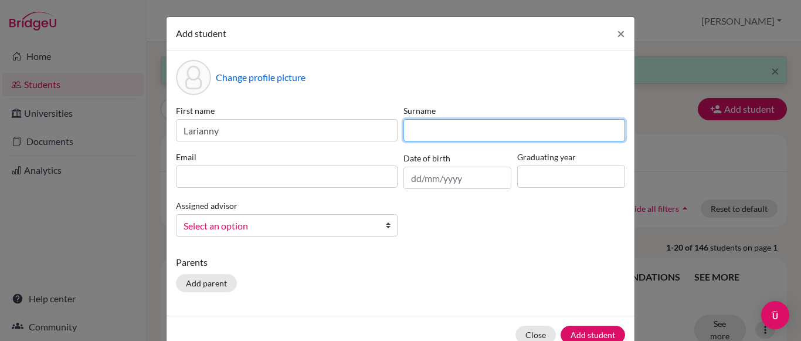
click at [479, 127] on input at bounding box center [514, 130] width 222 height 22
type input "[PERSON_NAME]"
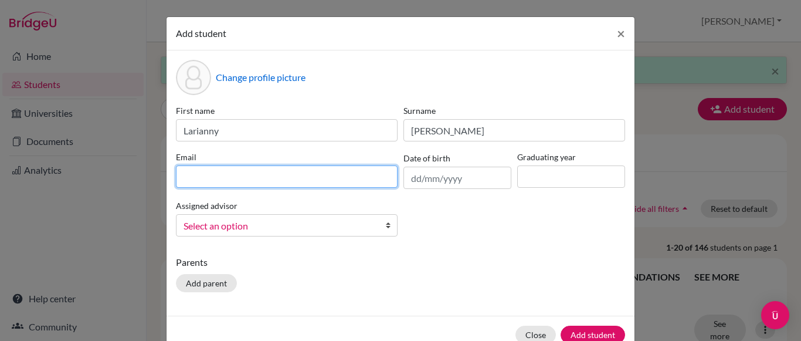
click at [359, 182] on input at bounding box center [287, 176] width 222 height 22
type input "G"
click at [347, 178] on input "[PERSON_NAME].lar" at bounding box center [287, 176] width 222 height 22
type input "[PERSON_NAME][EMAIL_ADDRESS][DOMAIN_NAME]"
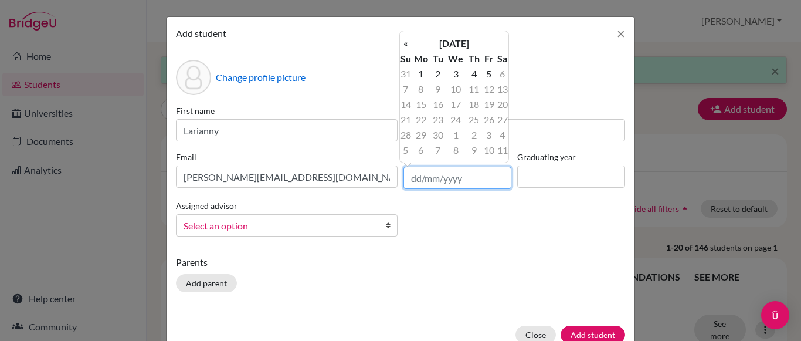
click at [409, 181] on input "text" at bounding box center [457, 177] width 108 height 22
type input "[DATE]"
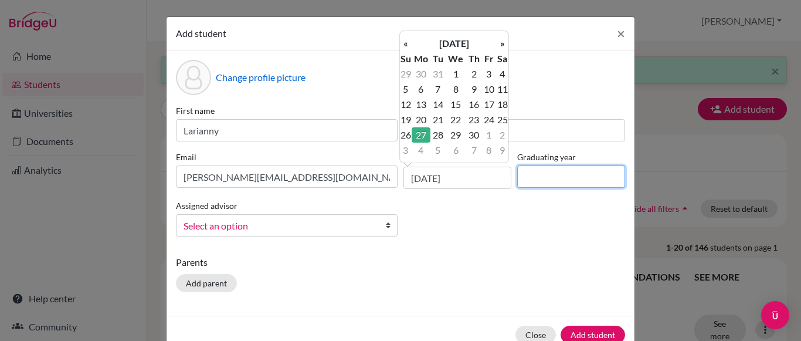
click at [529, 175] on input at bounding box center [571, 176] width 108 height 22
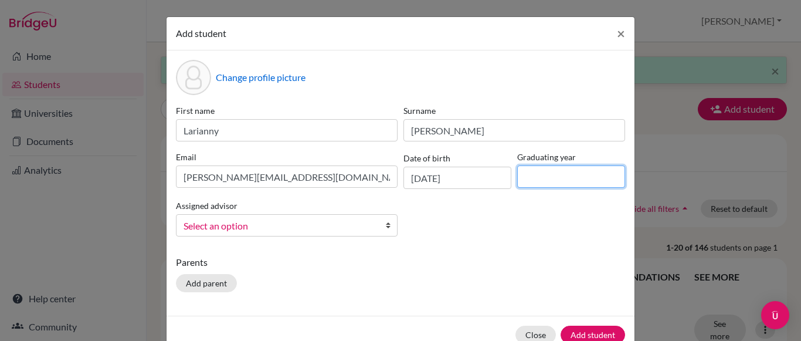
type input "2027"
click at [385, 220] on b at bounding box center [391, 225] width 12 height 21
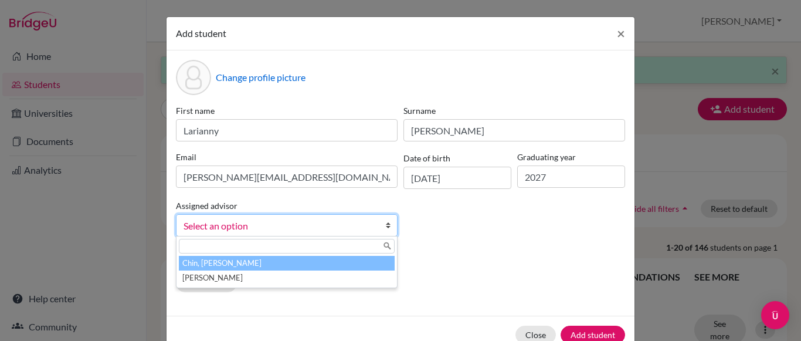
click at [345, 261] on li "Chin, [PERSON_NAME]" at bounding box center [287, 263] width 216 height 15
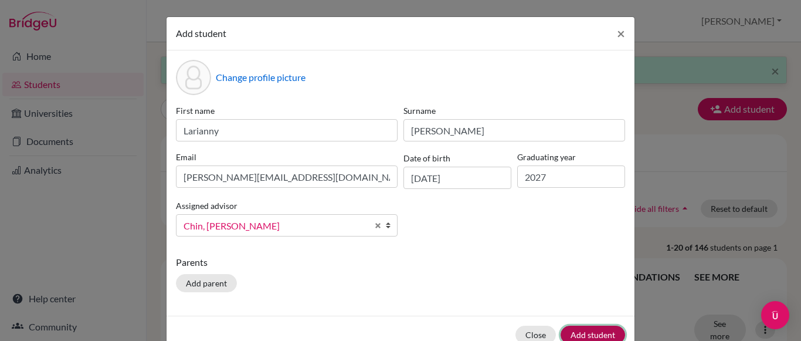
click at [566, 329] on button "Add student" at bounding box center [592, 334] width 64 height 18
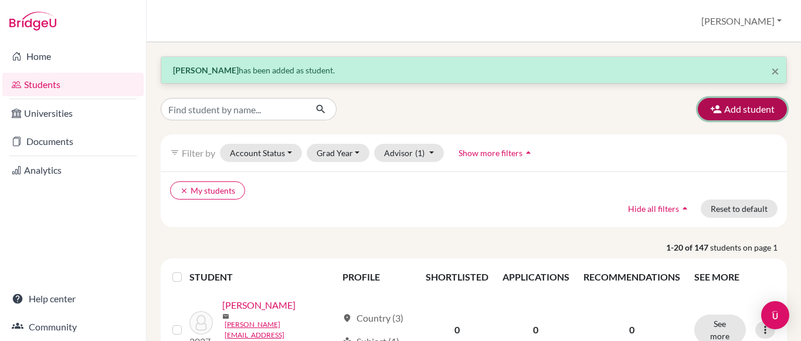
click at [724, 108] on button "Add student" at bounding box center [741, 109] width 89 height 22
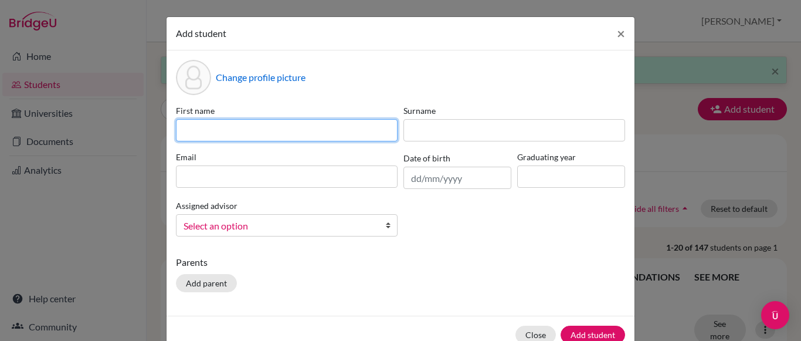
click at [324, 137] on input at bounding box center [287, 130] width 222 height 22
type input "[PERSON_NAME]"
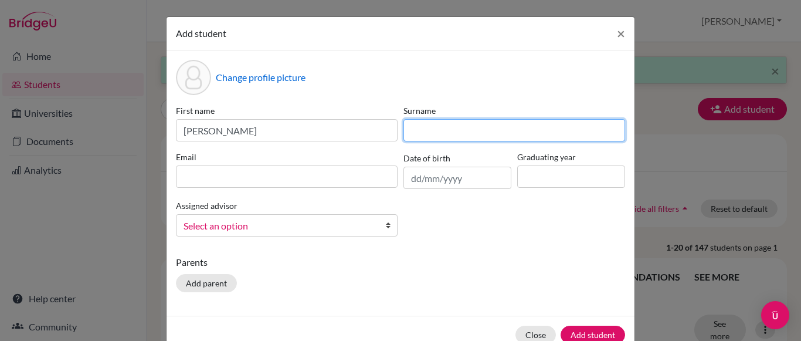
click at [412, 134] on input at bounding box center [514, 130] width 222 height 22
type input "[PERSON_NAME]"
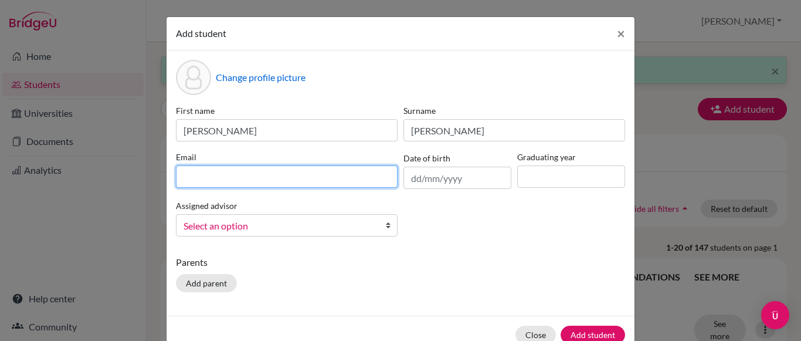
click at [362, 180] on input at bounding box center [287, 176] width 222 height 22
type input "[PERSON_NAME][EMAIL_ADDRESS][PERSON_NAME][DOMAIN_NAME]"
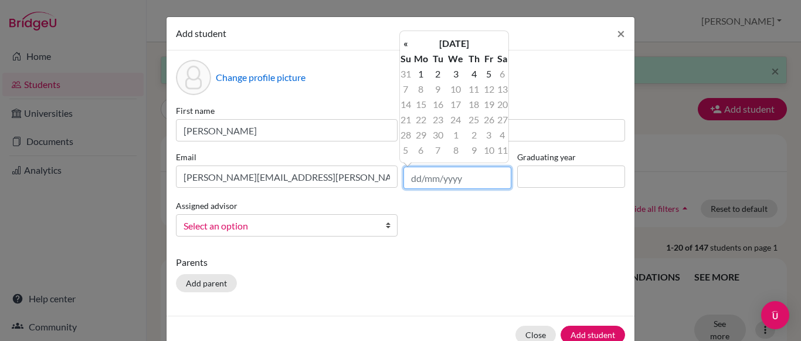
click at [418, 183] on input "text" at bounding box center [457, 177] width 108 height 22
type input "[DATE]"
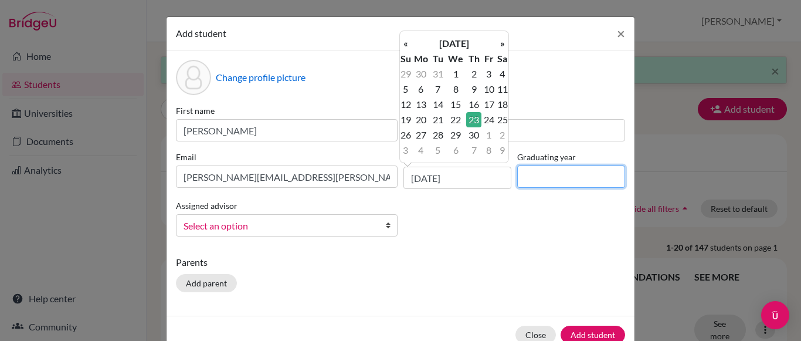
click at [531, 177] on input at bounding box center [571, 176] width 108 height 22
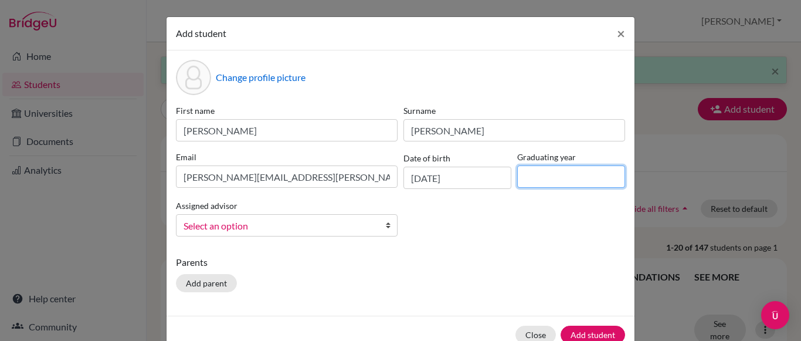
type input "2027"
click at [375, 232] on link "Select an option" at bounding box center [287, 225] width 222 height 22
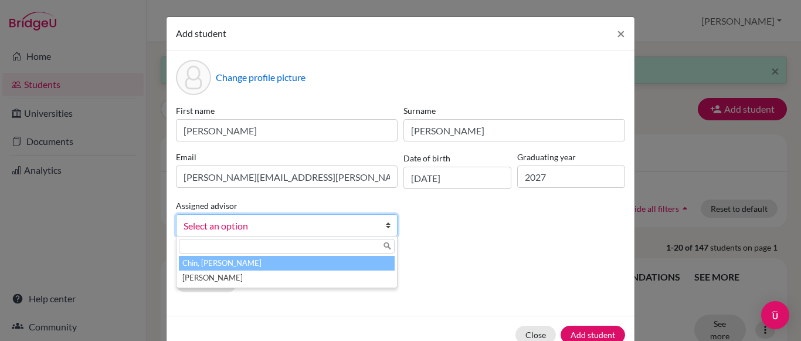
click at [351, 260] on li "Chin, [PERSON_NAME]" at bounding box center [287, 263] width 216 height 15
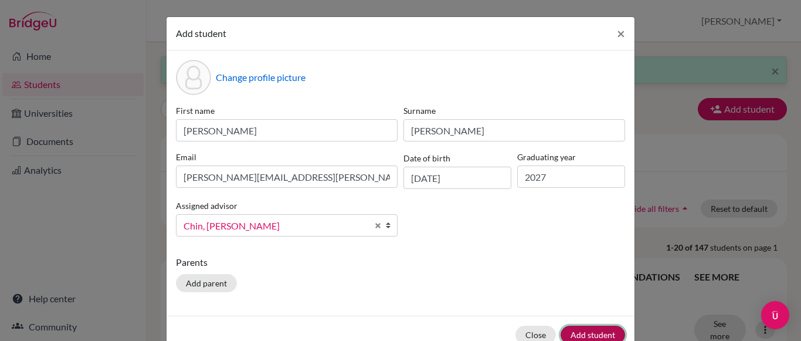
click at [580, 333] on button "Add student" at bounding box center [592, 334] width 64 height 18
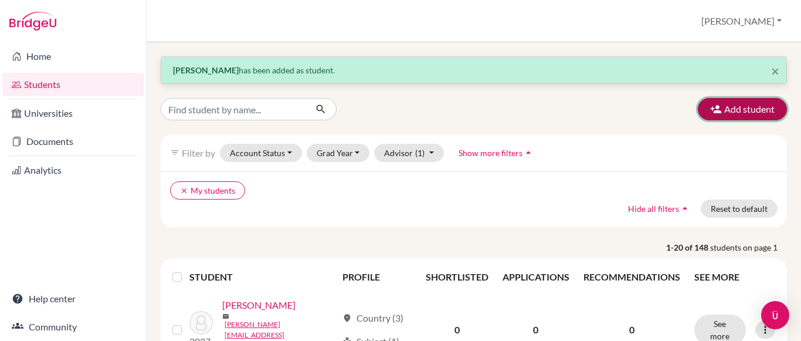
click at [713, 110] on icon "button" at bounding box center [716, 109] width 12 height 12
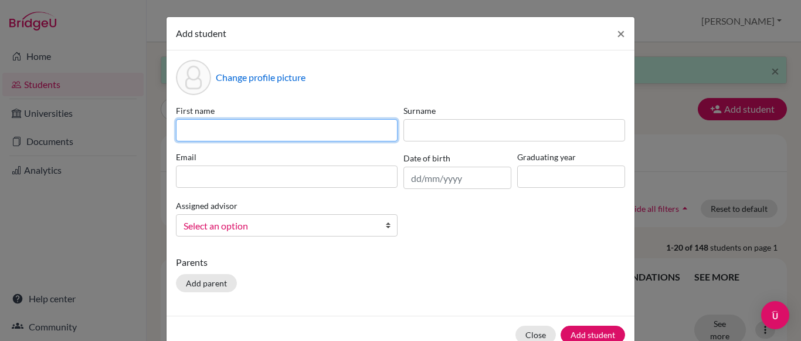
click at [362, 133] on input at bounding box center [287, 130] width 222 height 22
type input "M"
type input "[PERSON_NAME]"
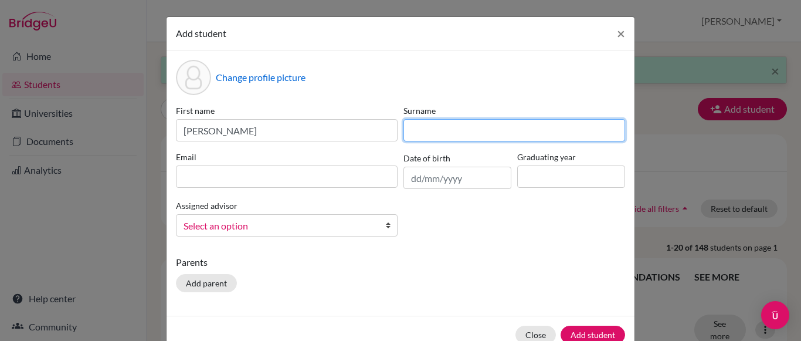
click at [428, 130] on input at bounding box center [514, 130] width 222 height 22
type input "[PERSON_NAME]"
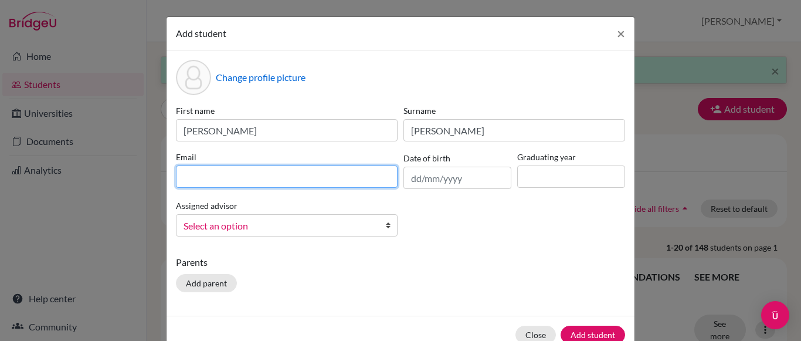
click at [346, 183] on input at bounding box center [287, 176] width 222 height 22
type input "[PERSON_NAME][EMAIL_ADDRESS][PERSON_NAME][DOMAIN_NAME]"
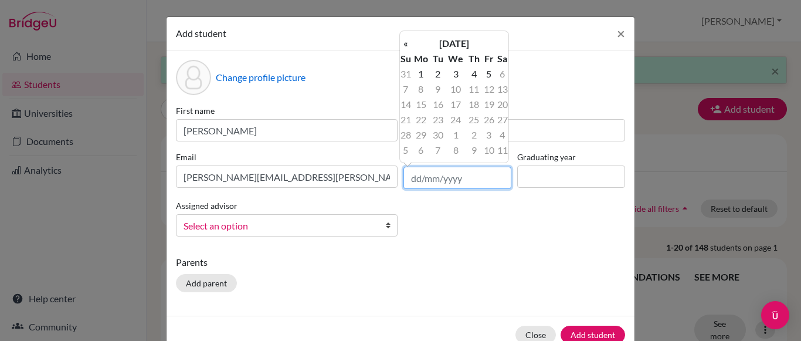
click at [424, 183] on input "text" at bounding box center [457, 177] width 108 height 22
type input "[DATE]"
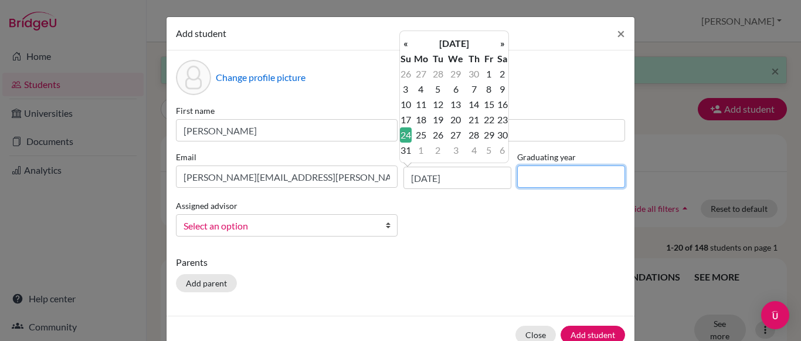
click at [535, 185] on input at bounding box center [571, 176] width 108 height 22
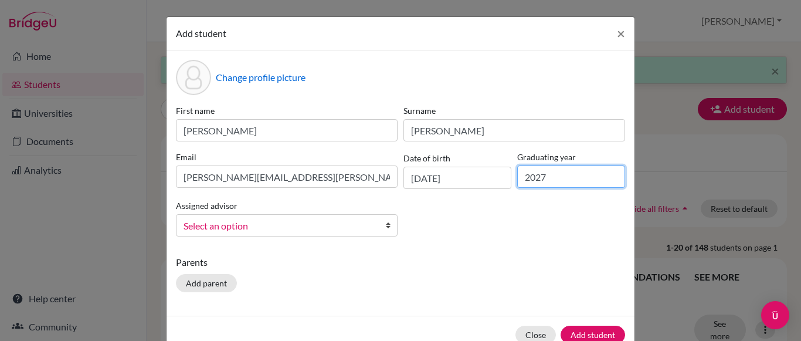
type input "2027"
click at [385, 224] on b at bounding box center [391, 225] width 12 height 21
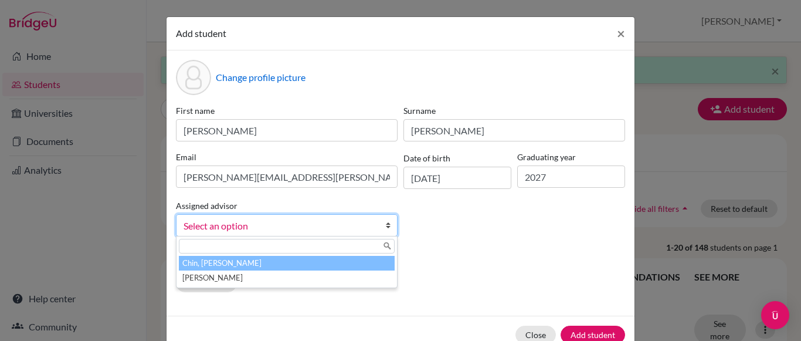
click at [356, 262] on li "Chin, [PERSON_NAME]" at bounding box center [287, 263] width 216 height 15
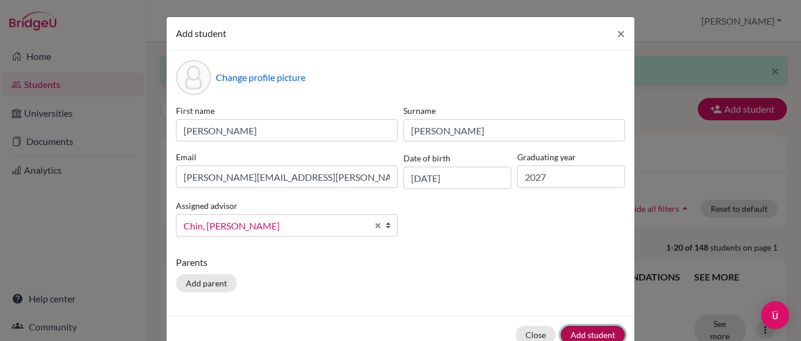
click at [590, 331] on button "Add student" at bounding box center [592, 334] width 64 height 18
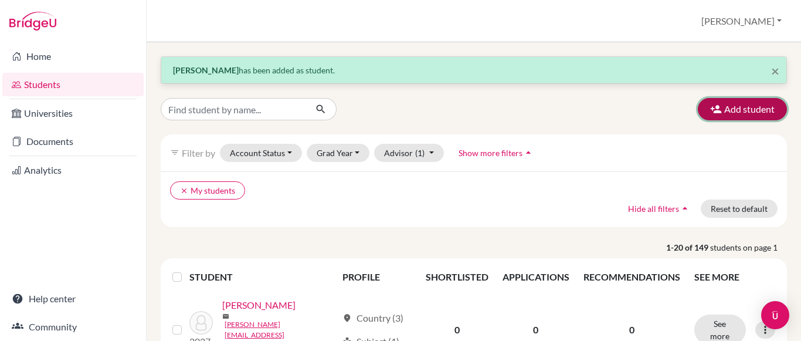
click at [722, 106] on button "Add student" at bounding box center [741, 109] width 89 height 22
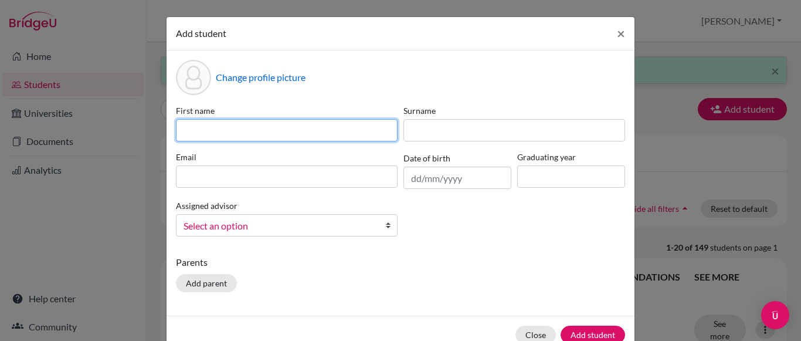
click at [325, 139] on input at bounding box center [287, 130] width 222 height 22
type input "[PERSON_NAME]"
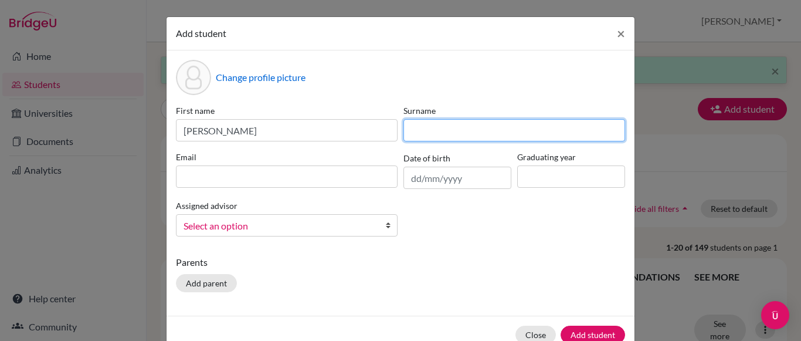
click at [438, 133] on input at bounding box center [514, 130] width 222 height 22
type input "[PERSON_NAME]"
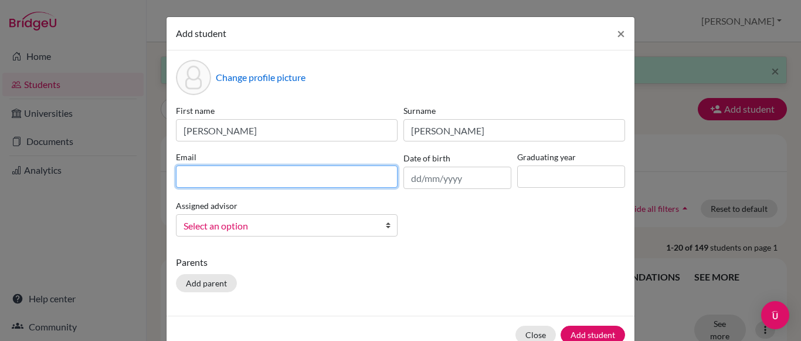
click at [373, 179] on input at bounding box center [287, 176] width 222 height 22
type input "[PERSON_NAME][EMAIL_ADDRESS][PERSON_NAME][DOMAIN_NAME]"
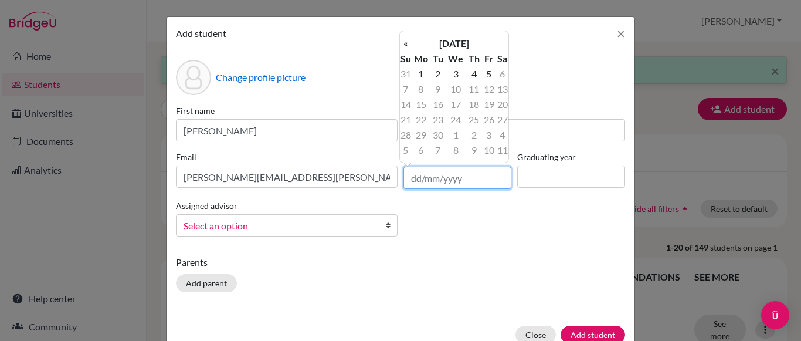
click at [409, 182] on input "text" at bounding box center [457, 177] width 108 height 22
type input "[DATE]"
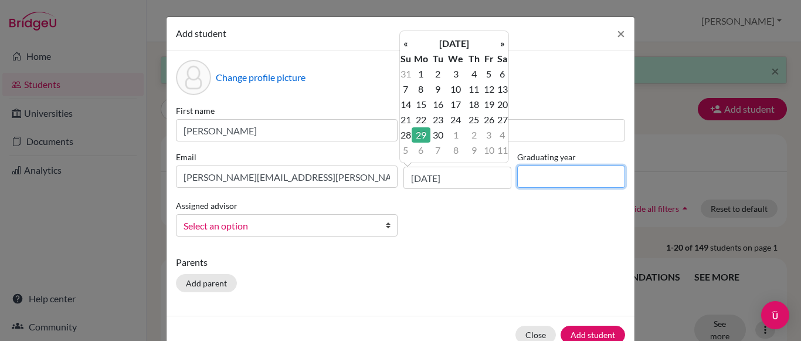
click at [529, 182] on input at bounding box center [571, 176] width 108 height 22
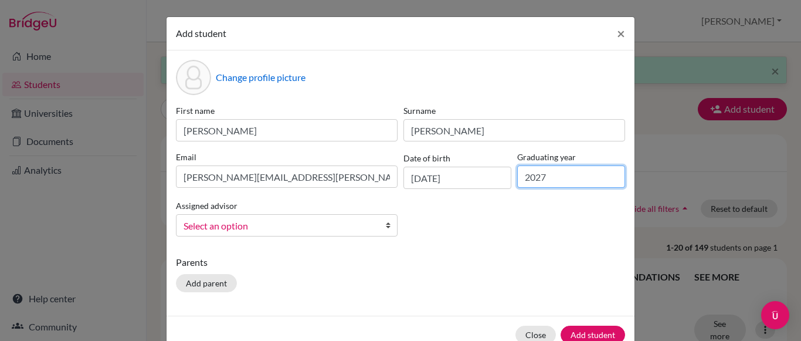
type input "2027"
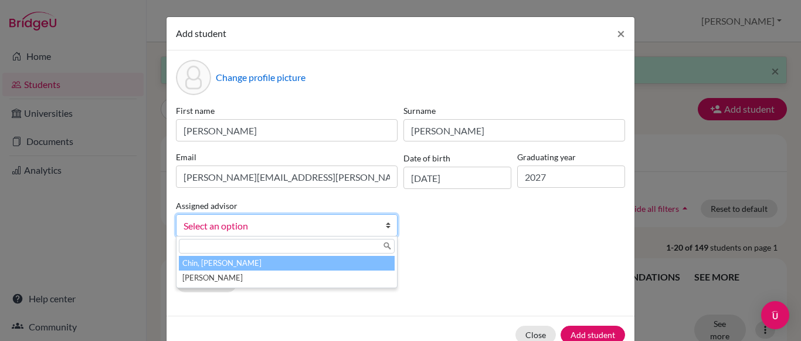
click at [389, 223] on b at bounding box center [391, 225] width 12 height 21
click at [351, 261] on li "Chin, [PERSON_NAME]" at bounding box center [287, 263] width 216 height 15
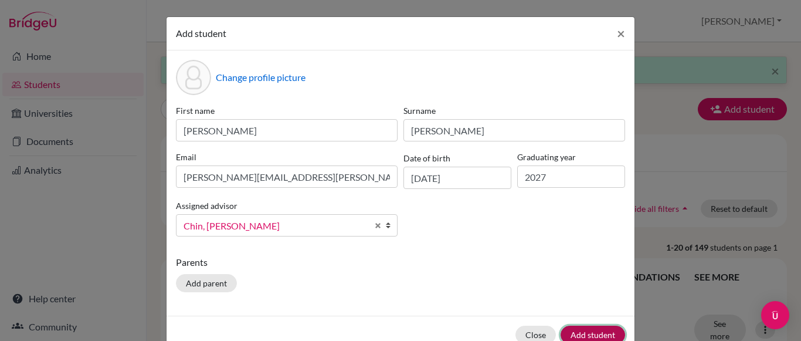
click at [576, 334] on button "Add student" at bounding box center [592, 334] width 64 height 18
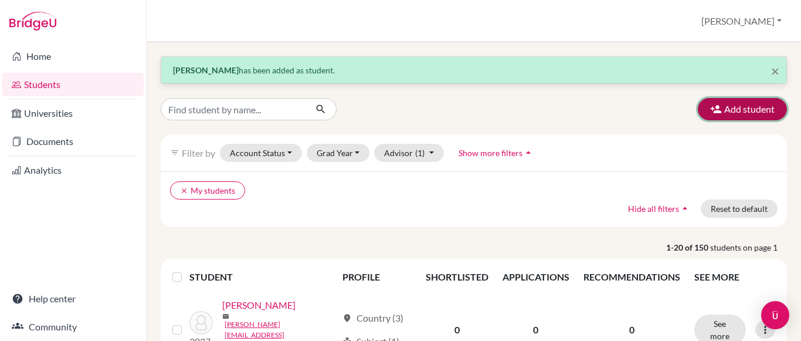
click at [710, 111] on icon "button" at bounding box center [716, 109] width 12 height 12
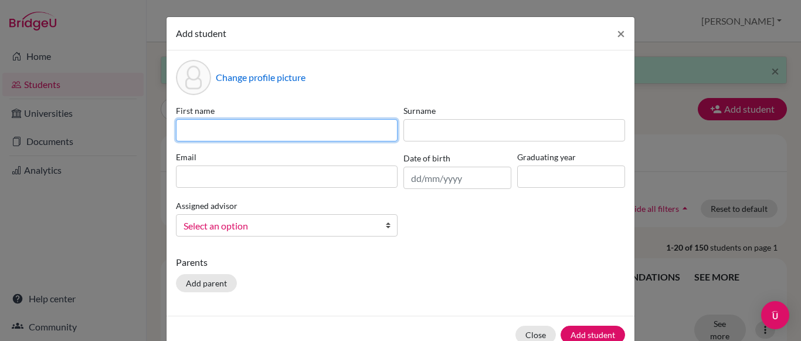
click at [366, 132] on input at bounding box center [287, 130] width 222 height 22
type input "Ariana"
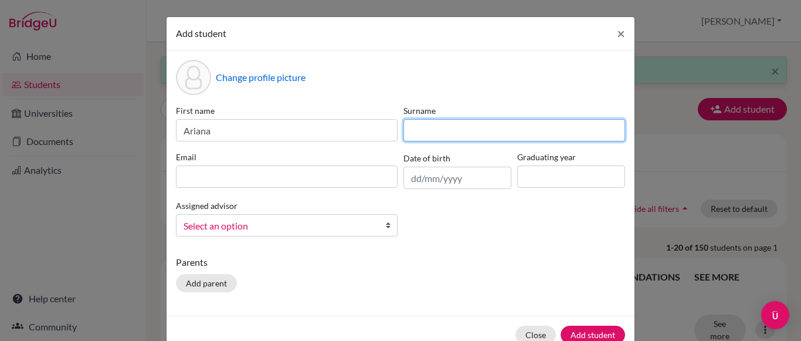
click at [444, 123] on input at bounding box center [514, 130] width 222 height 22
type input "[PERSON_NAME]"
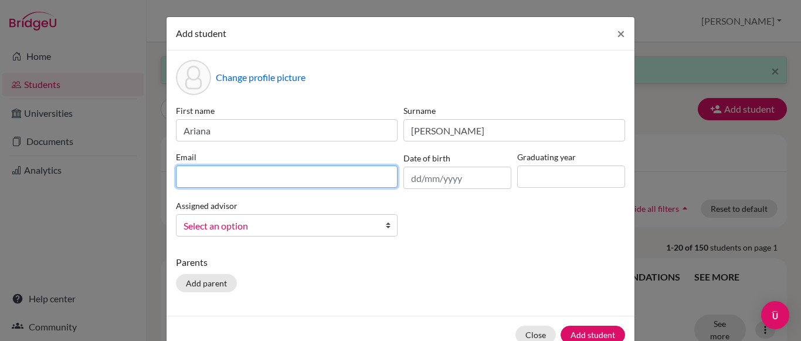
click at [349, 186] on input at bounding box center [287, 176] width 222 height 22
type input "[PERSON_NAME][EMAIL_ADDRESS][DOMAIN_NAME]"
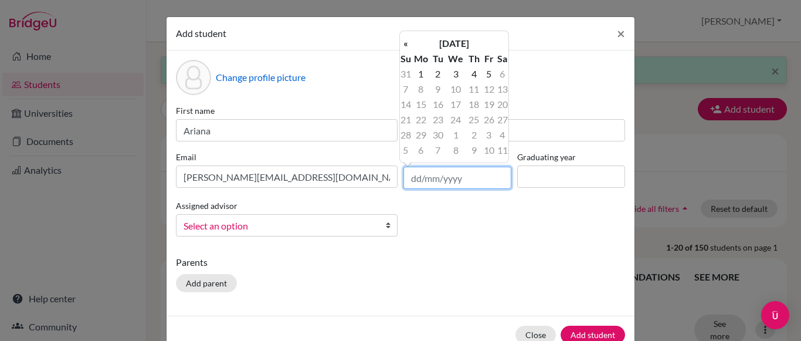
click at [430, 177] on input "text" at bounding box center [457, 177] width 108 height 22
type input "[DATE]"
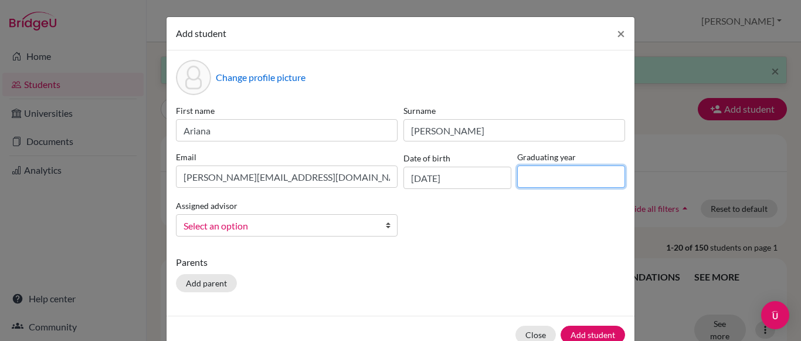
click at [536, 176] on input at bounding box center [571, 176] width 108 height 22
type input "2027"
click at [385, 232] on b at bounding box center [391, 225] width 12 height 21
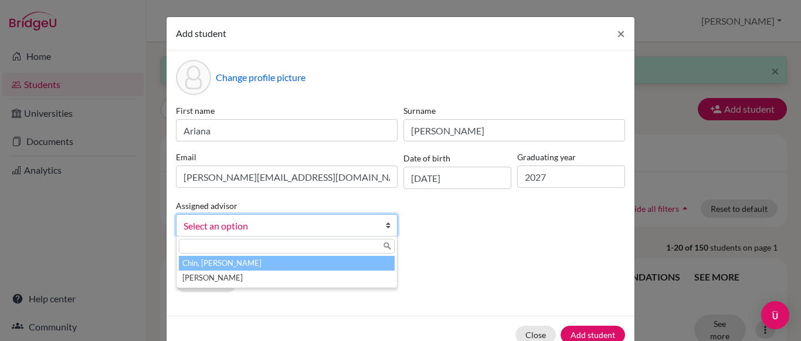
click at [353, 266] on li "Chin, [PERSON_NAME]" at bounding box center [287, 263] width 216 height 15
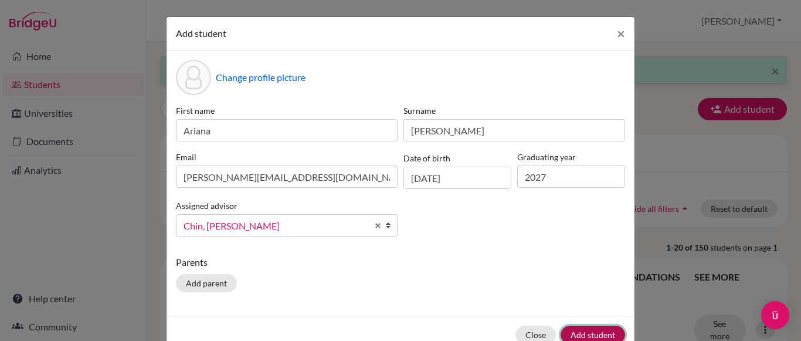
click at [586, 330] on button "Add student" at bounding box center [592, 334] width 64 height 18
